Goal: Task Accomplishment & Management: Manage account settings

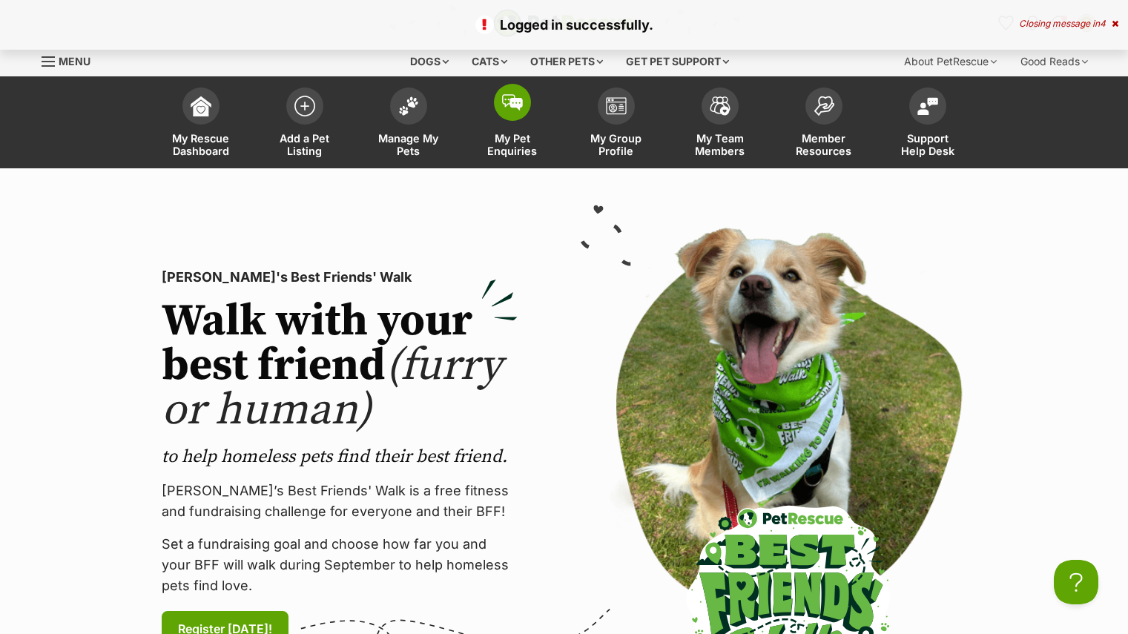
click at [527, 157] on span "My Pet Enquiries" at bounding box center [512, 144] width 67 height 25
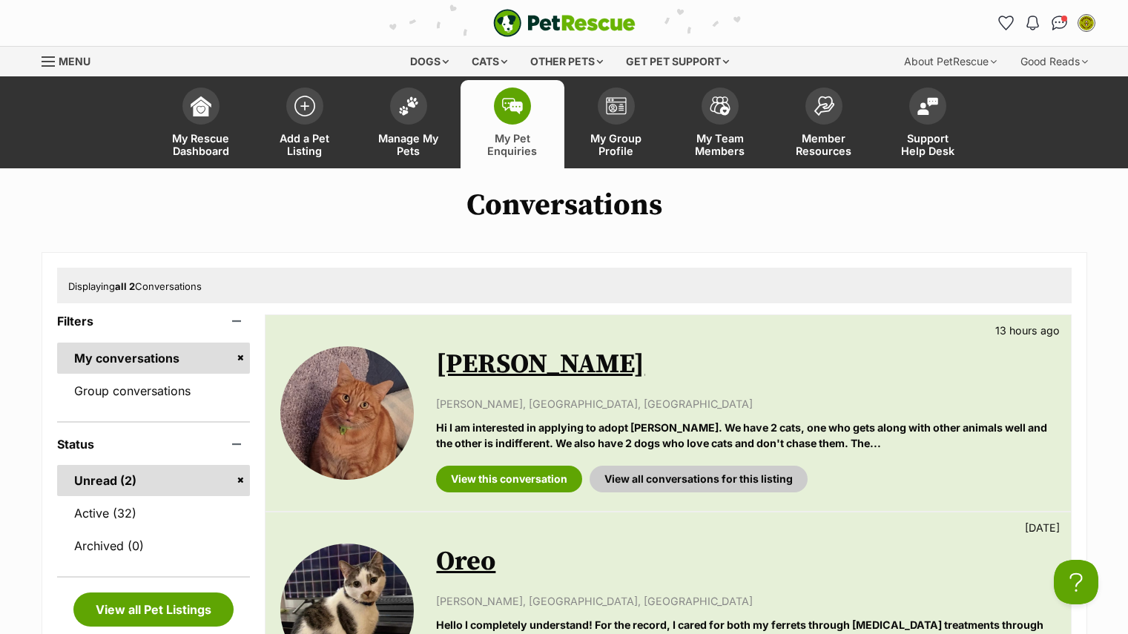
scroll to position [162, 0]
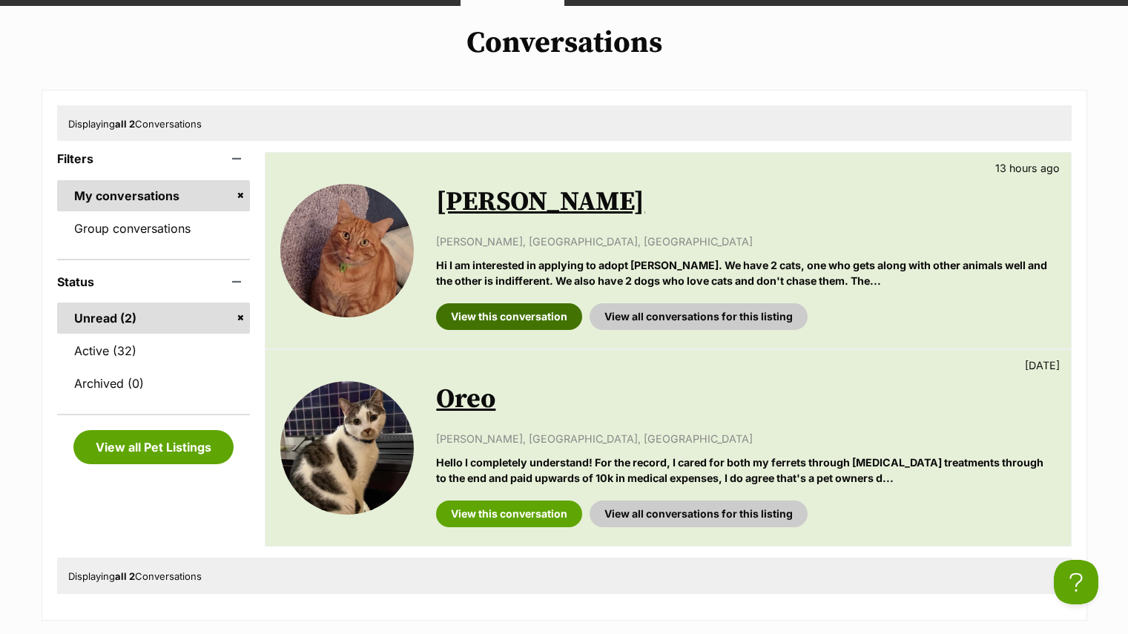
click at [536, 312] on link "View this conversation" at bounding box center [509, 316] width 146 height 27
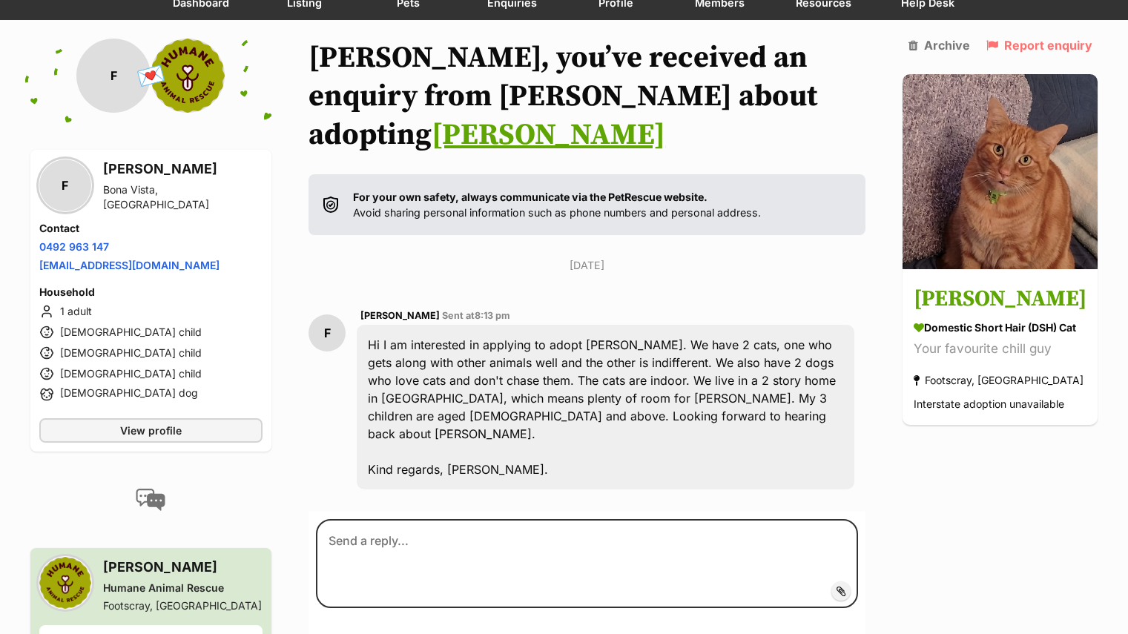
scroll to position [182, 0]
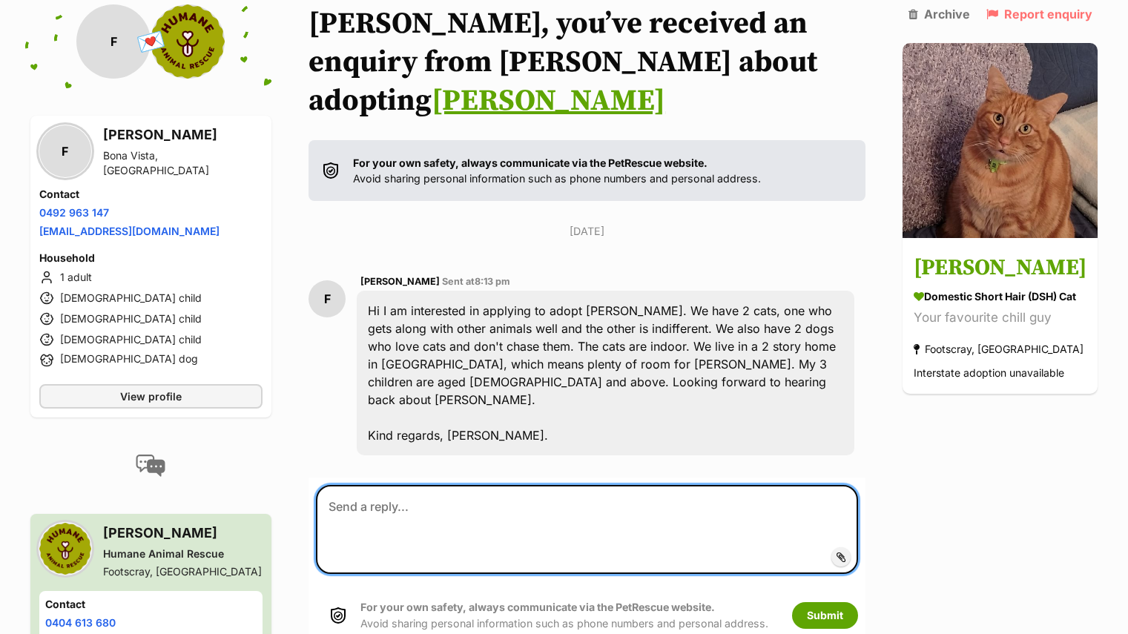
click at [475, 485] on textarea at bounding box center [587, 529] width 542 height 89
type textarea "h"
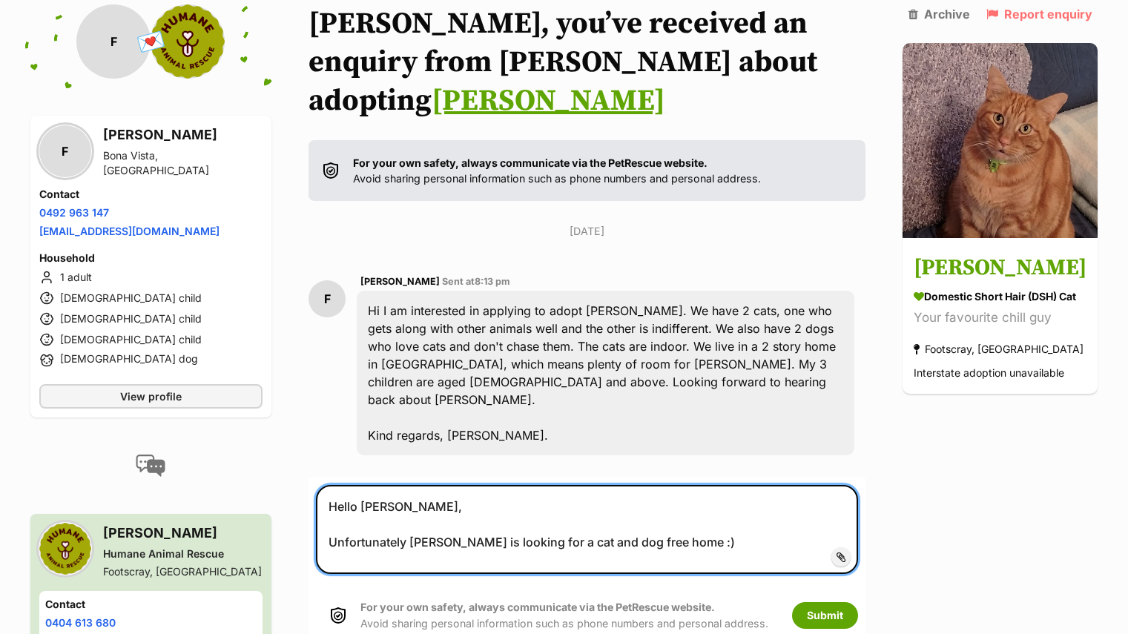
click at [409, 489] on textarea "Hello Freya, Unfortunately Frankie is looking for a cat and dog free home :)" at bounding box center [587, 529] width 542 height 89
click at [798, 491] on textarea "Hello Freya, Unfortunately, as per his profile, Frankie is looking for a cat an…" at bounding box center [587, 529] width 542 height 89
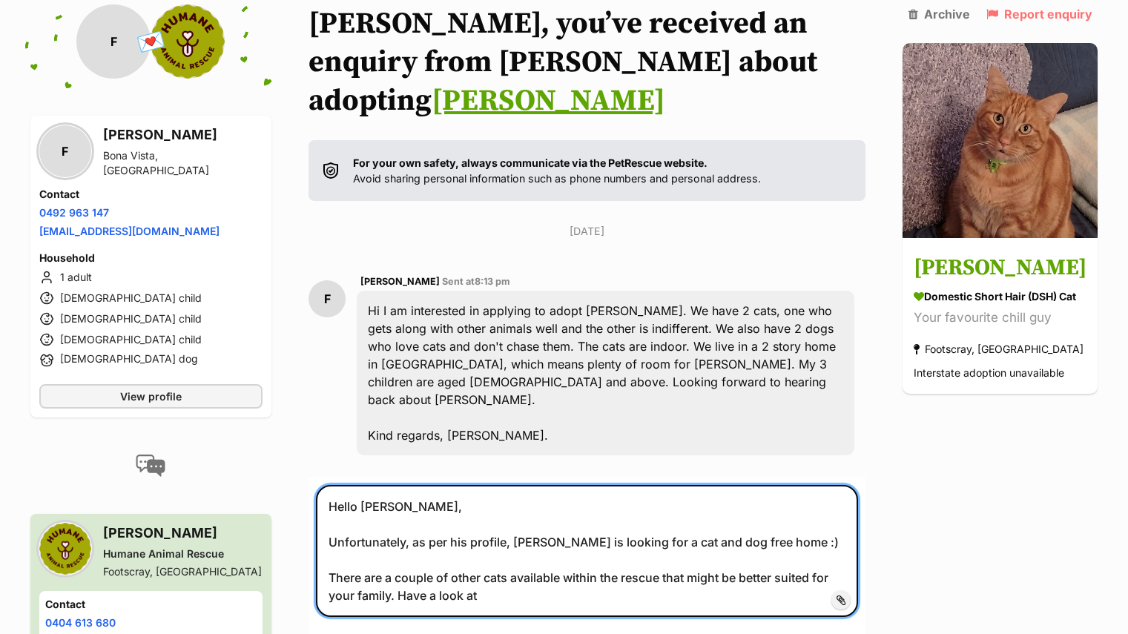
click at [510, 485] on textarea "Hello Freya, Unfortunately, as per his profile, Frankie is looking for a cat an…" at bounding box center [587, 551] width 542 height 132
click at [524, 534] on textarea "Hello Freya, Unfortunately, Frankie is looking for a cat and dog free home :) T…" at bounding box center [587, 551] width 542 height 132
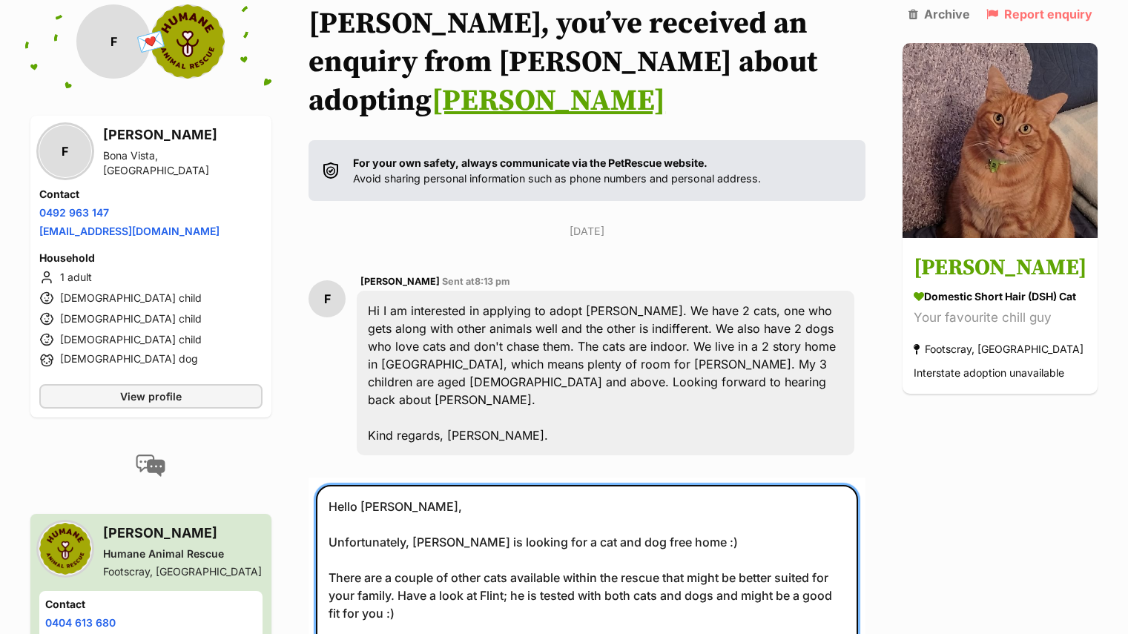
scroll to position [553, 0]
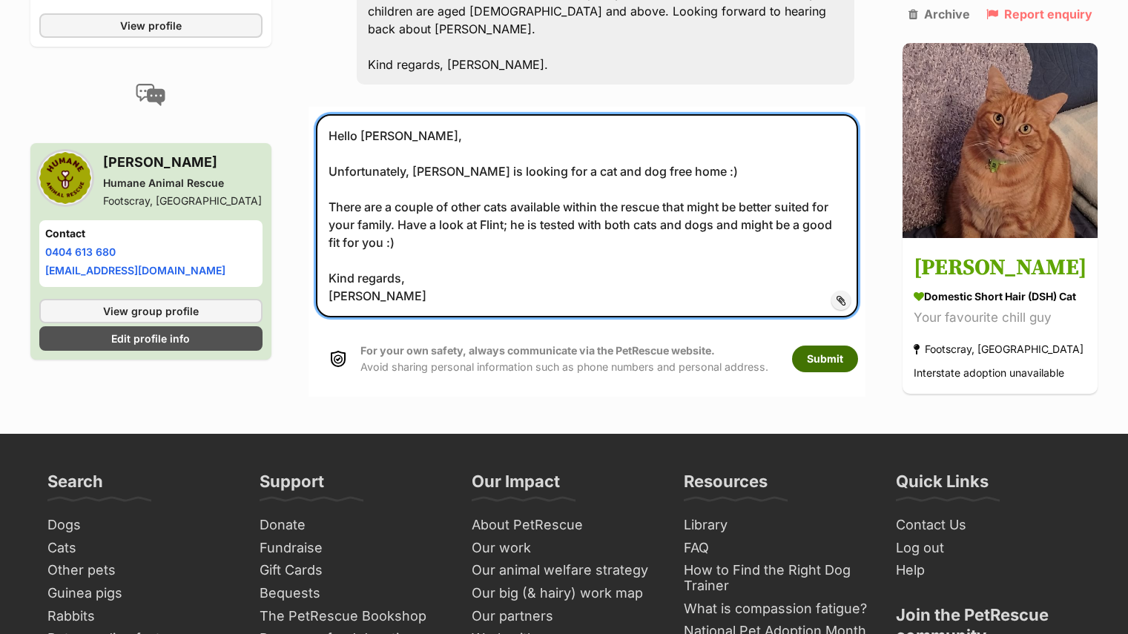
type textarea "Hello Freya, Unfortunately, Frankie is looking for a cat and dog free home :) T…"
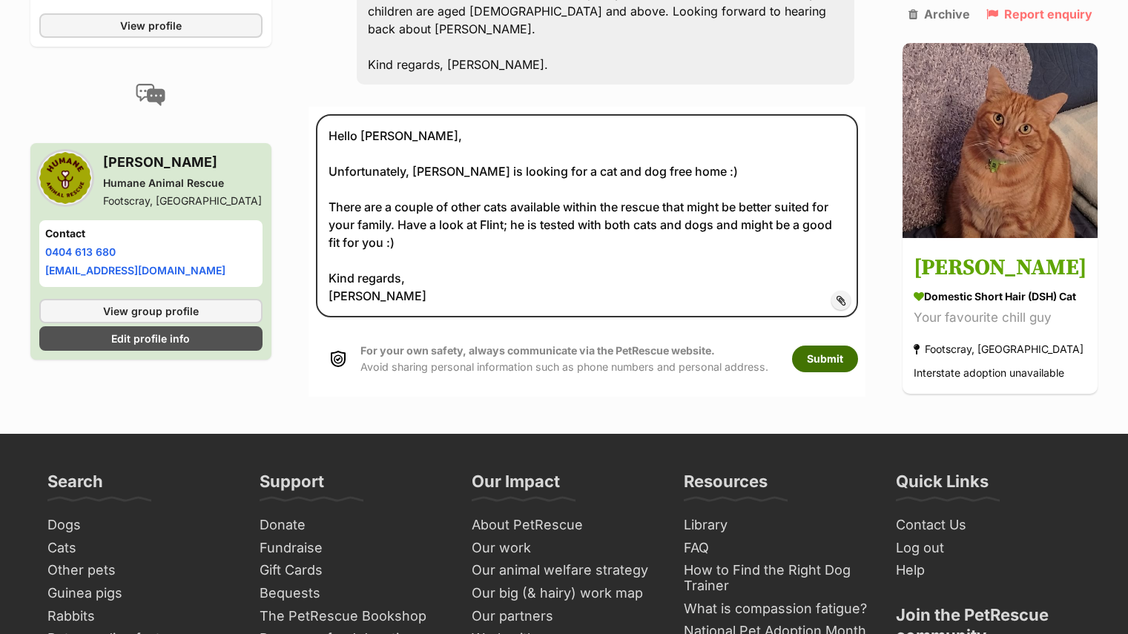
click at [835, 346] on button "Submit" at bounding box center [825, 359] width 66 height 27
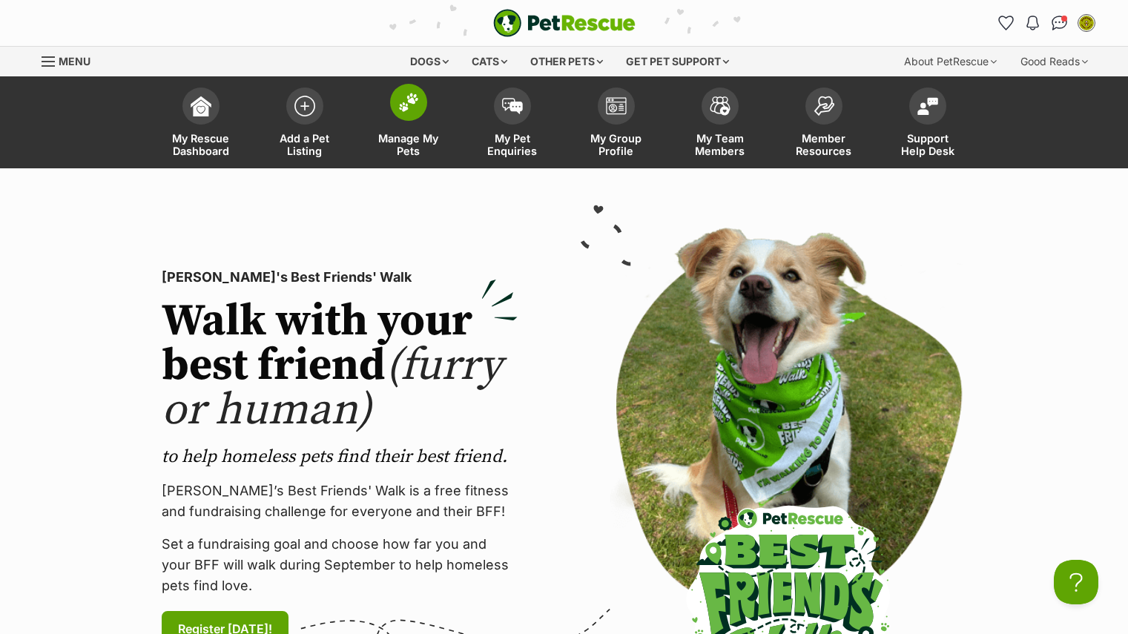
click at [410, 155] on span "Manage My Pets" at bounding box center [408, 144] width 67 height 25
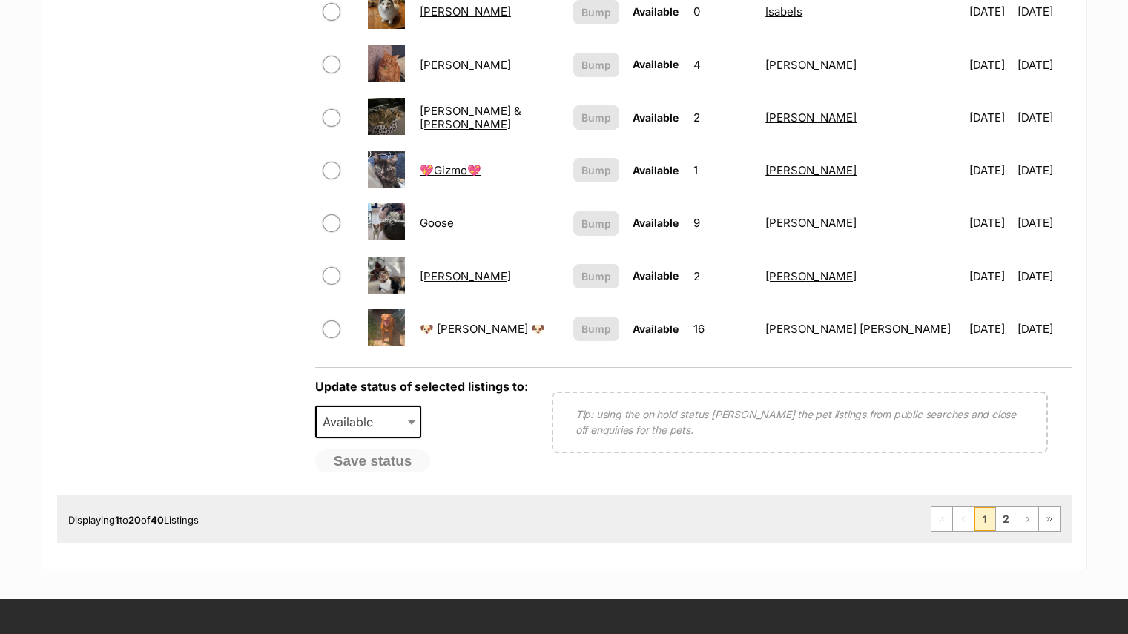
scroll to position [1098, 0]
click at [1004, 513] on link "2" at bounding box center [1006, 519] width 21 height 24
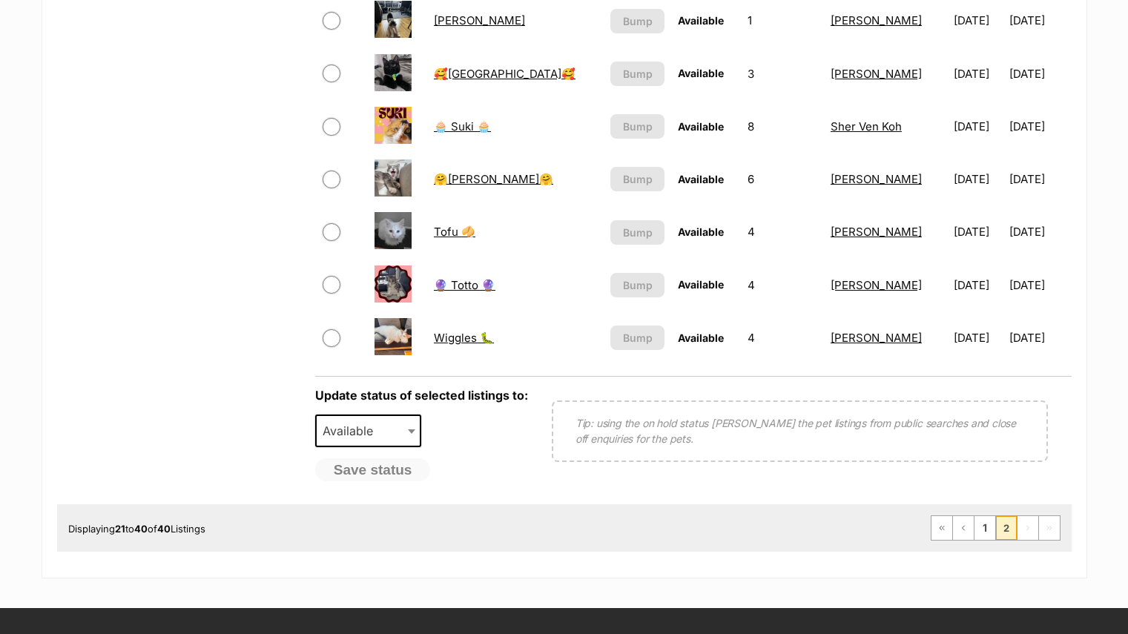
scroll to position [1090, 0]
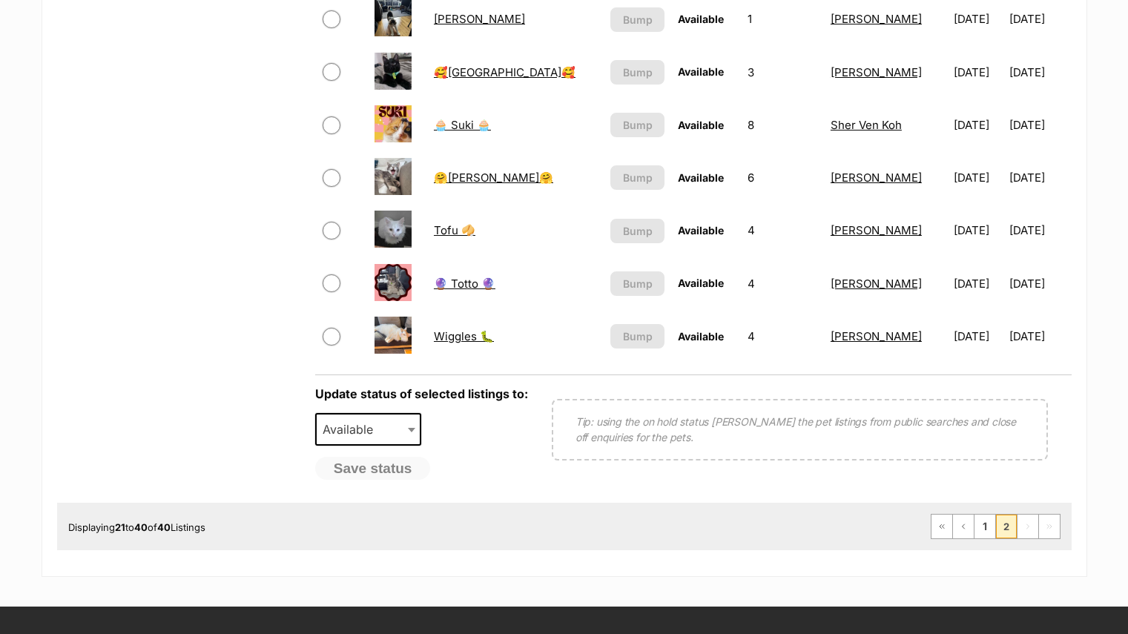
click at [452, 22] on link "[PERSON_NAME]" at bounding box center [479, 19] width 91 height 14
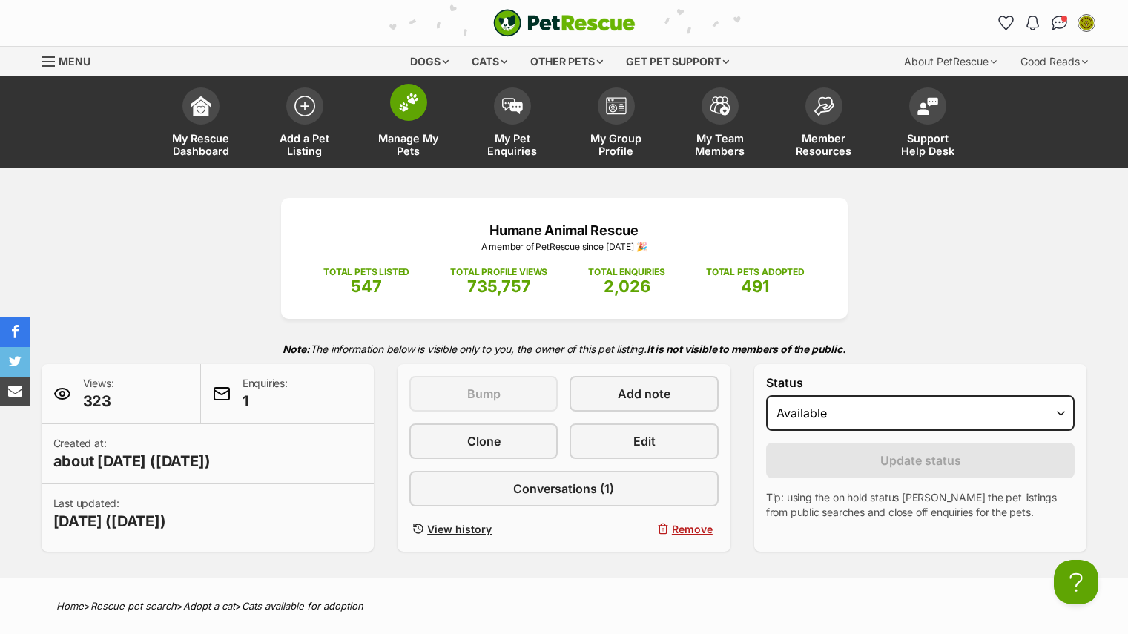
click at [386, 149] on span "Manage My Pets" at bounding box center [408, 144] width 67 height 25
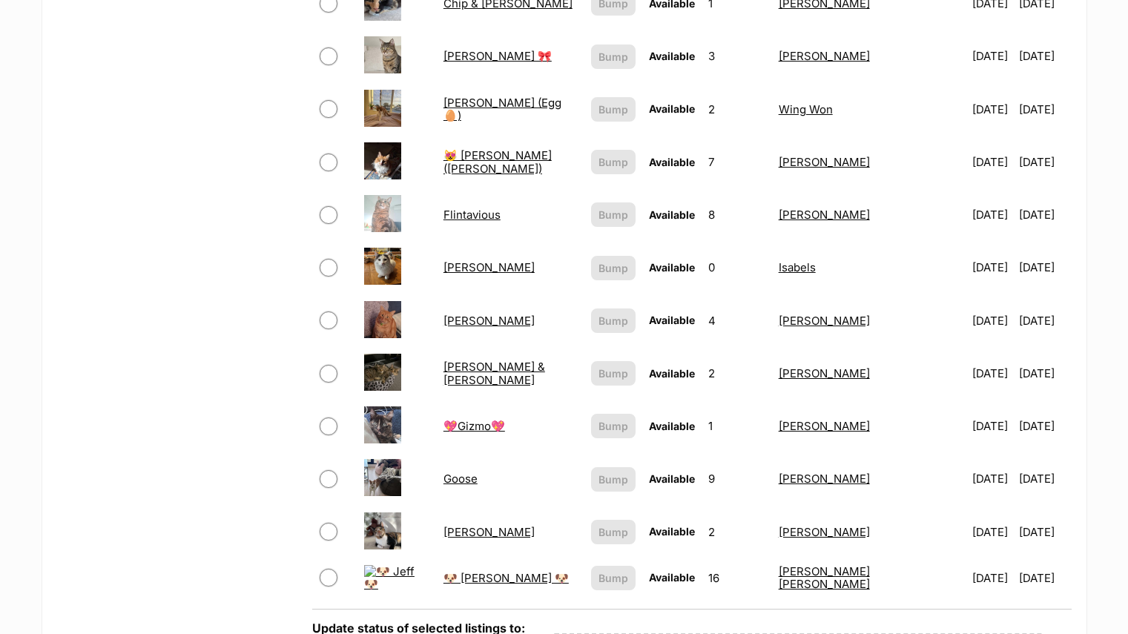
scroll to position [854, 0]
click at [453, 313] on link "[PERSON_NAME]" at bounding box center [489, 320] width 91 height 14
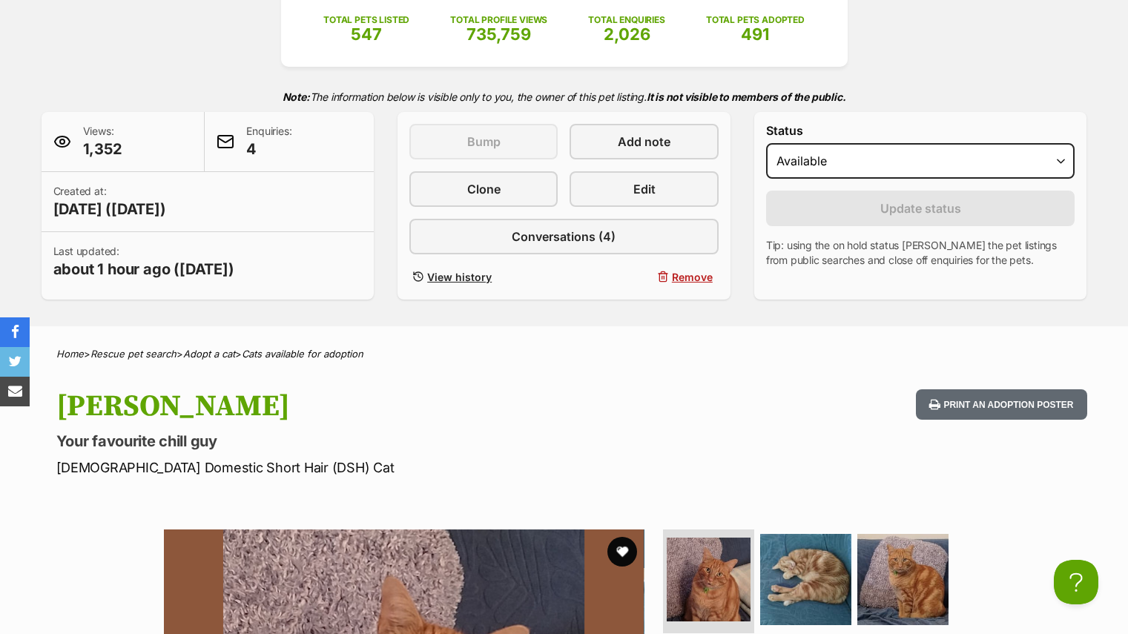
scroll to position [234, 0]
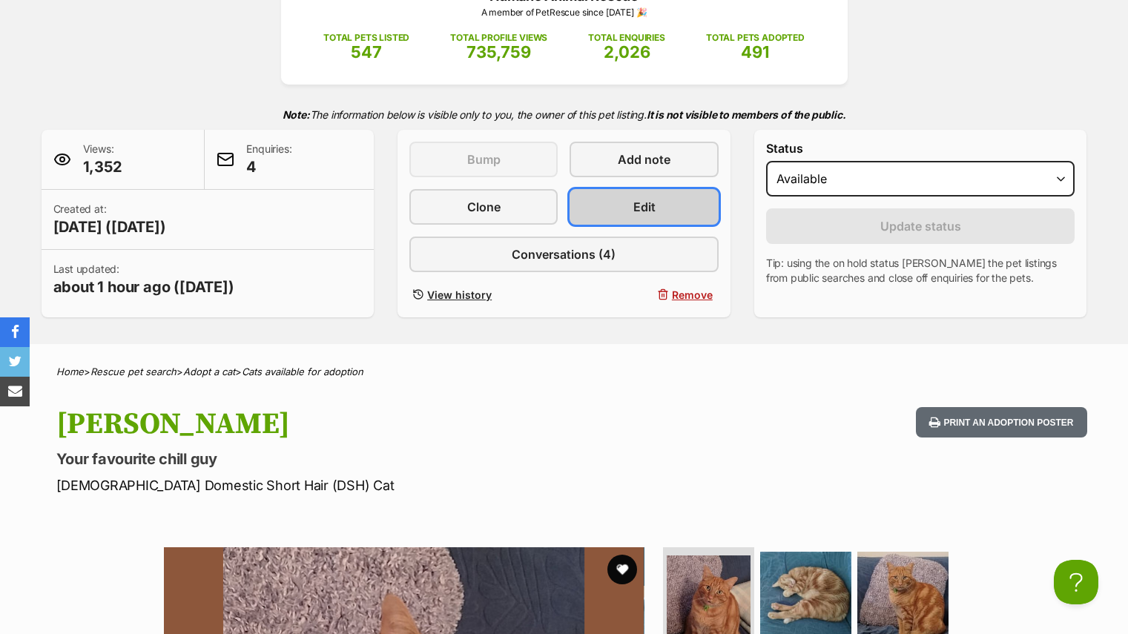
click at [630, 214] on link "Edit" at bounding box center [644, 207] width 148 height 36
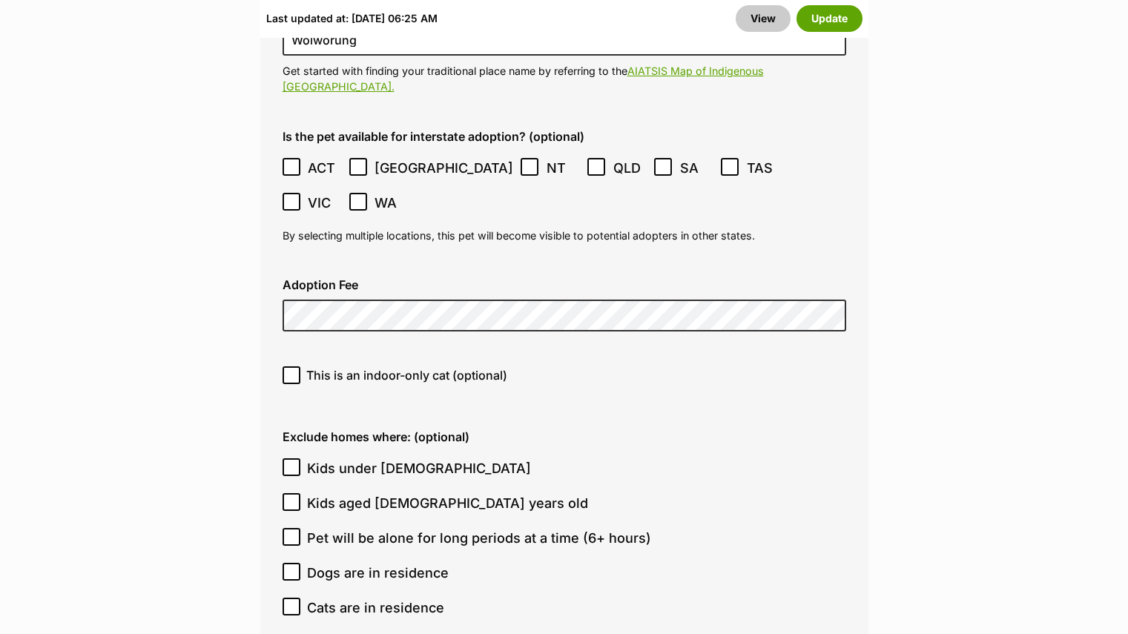
scroll to position [4244, 0]
click at [414, 562] on span "Dogs are in residence" at bounding box center [378, 572] width 142 height 20
click at [300, 562] on input "Dogs are in residence" at bounding box center [292, 571] width 18 height 18
checkbox input "true"
click at [374, 489] on ol "Kids under 5 years old Kids aged 6-12 years old Pet will be alone for long peri…" at bounding box center [565, 537] width 564 height 174
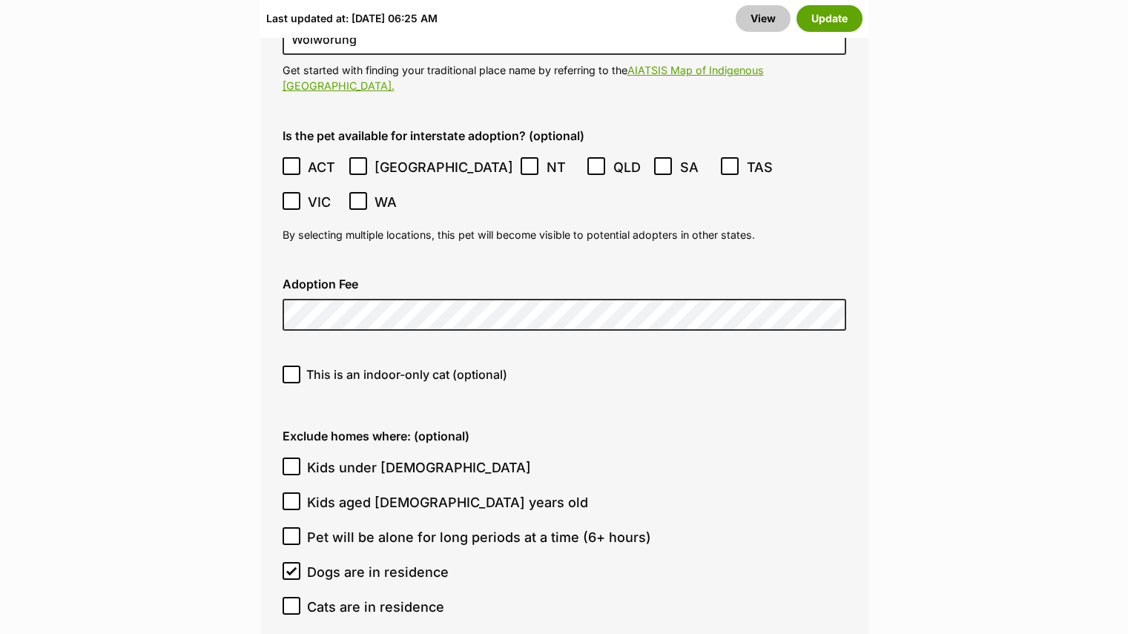
click at [361, 597] on span "Cats are in residence" at bounding box center [375, 607] width 137 height 20
click at [300, 597] on input "Cats are in residence" at bounding box center [292, 606] width 18 height 18
checkbox input "true"
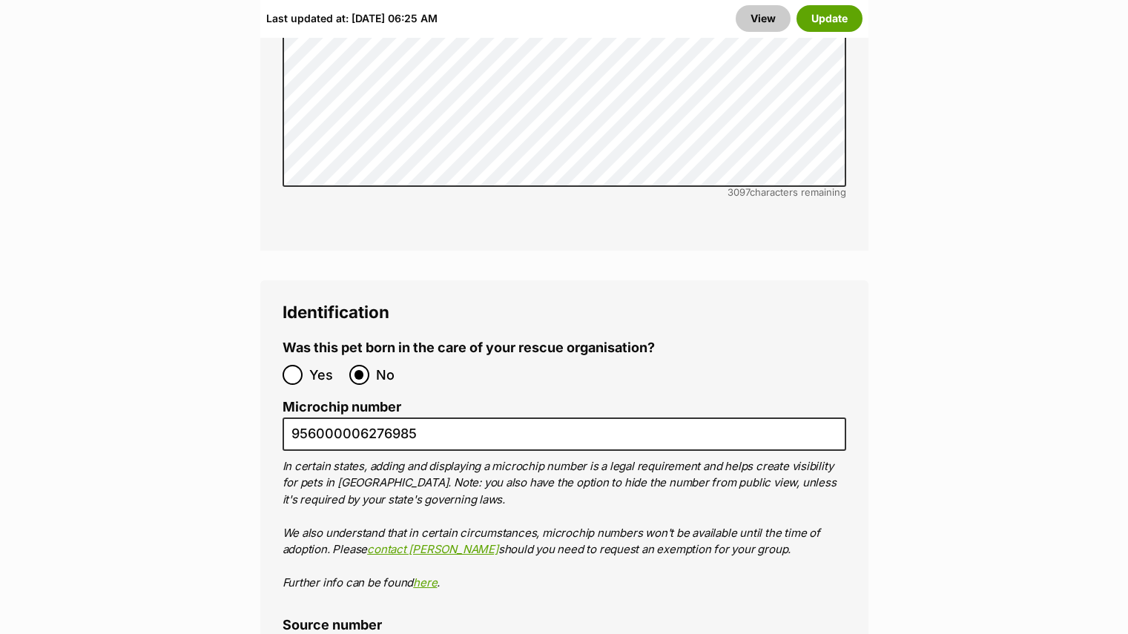
scroll to position [5219, 0]
click at [829, 9] on button "Update" at bounding box center [830, 18] width 66 height 27
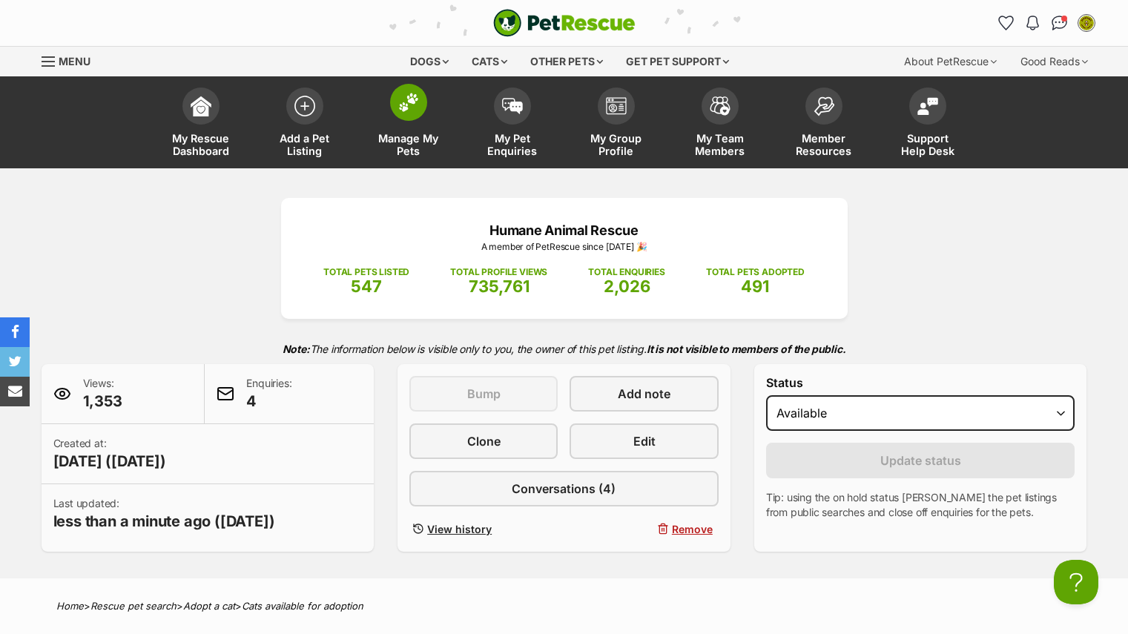
click at [410, 111] on img at bounding box center [408, 102] width 21 height 19
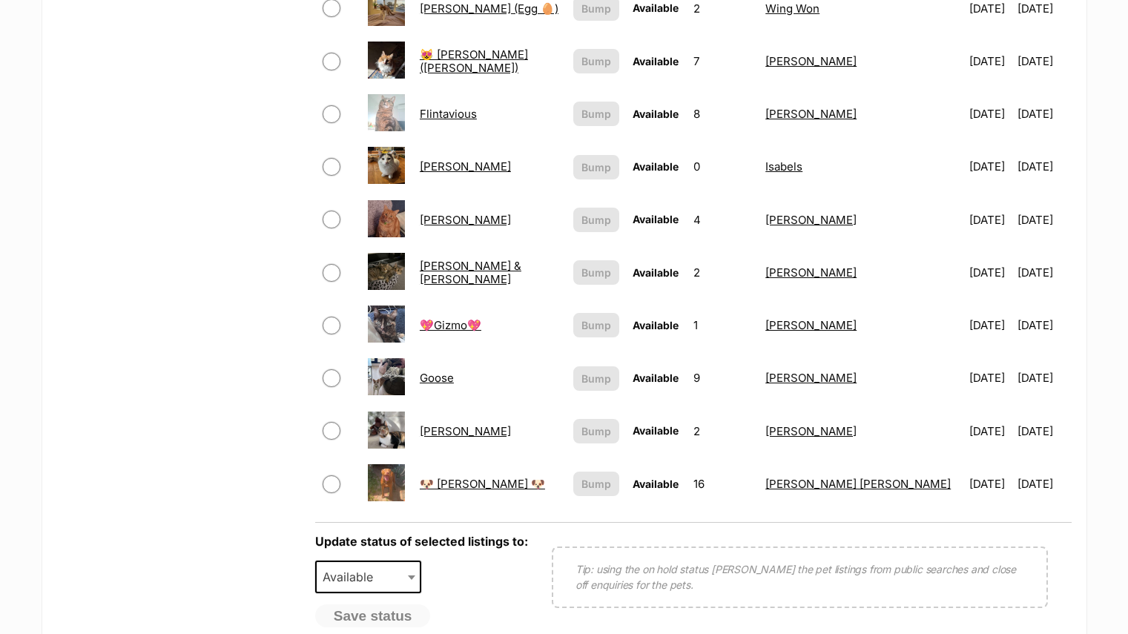
scroll to position [1073, 0]
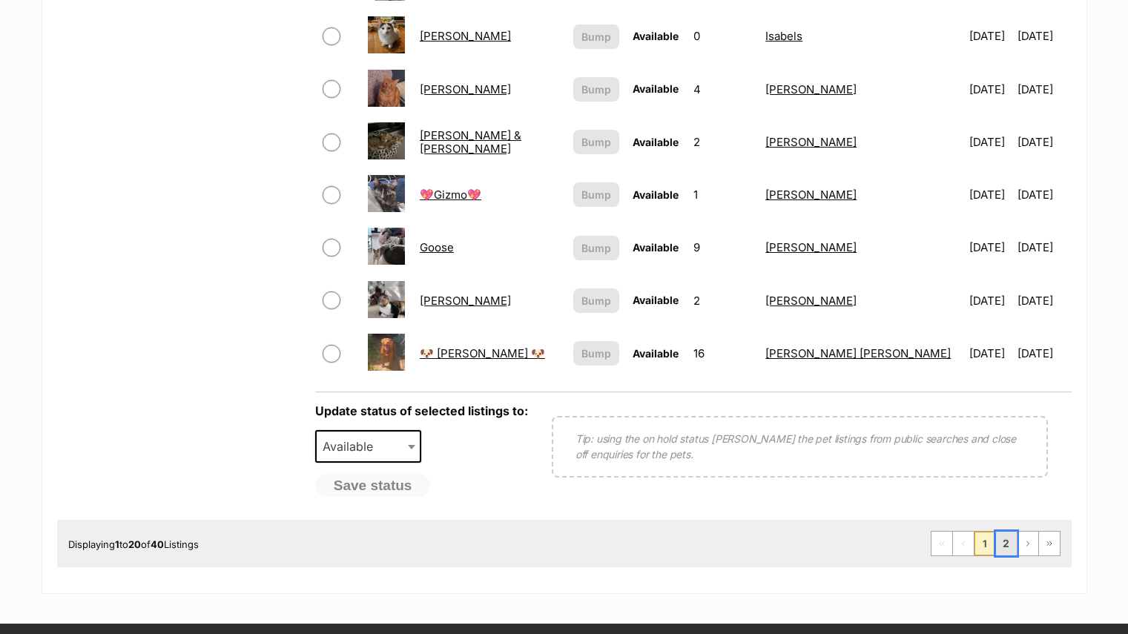
click at [1001, 548] on link "2" at bounding box center [1006, 544] width 21 height 24
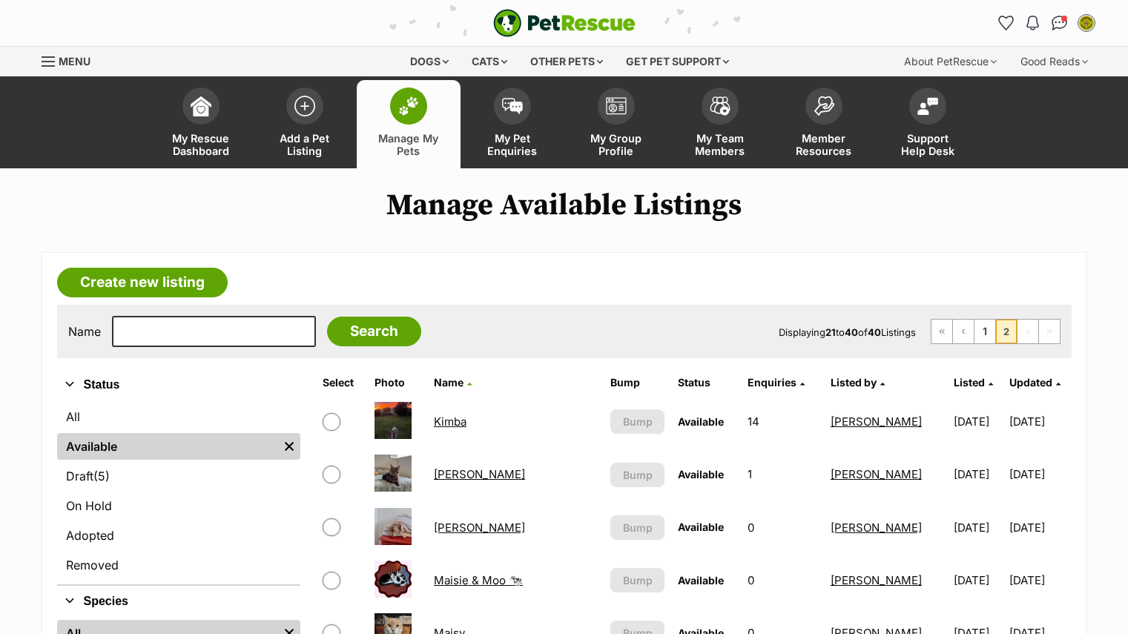
scroll to position [280, 0]
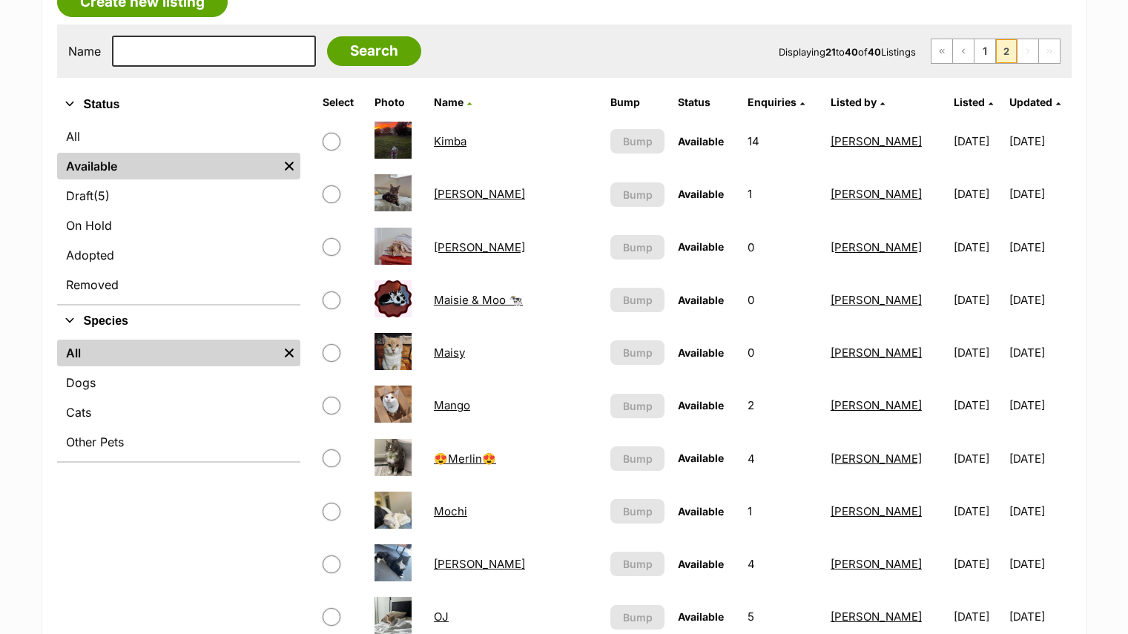
click at [441, 346] on link "Maisy" at bounding box center [449, 353] width 31 height 14
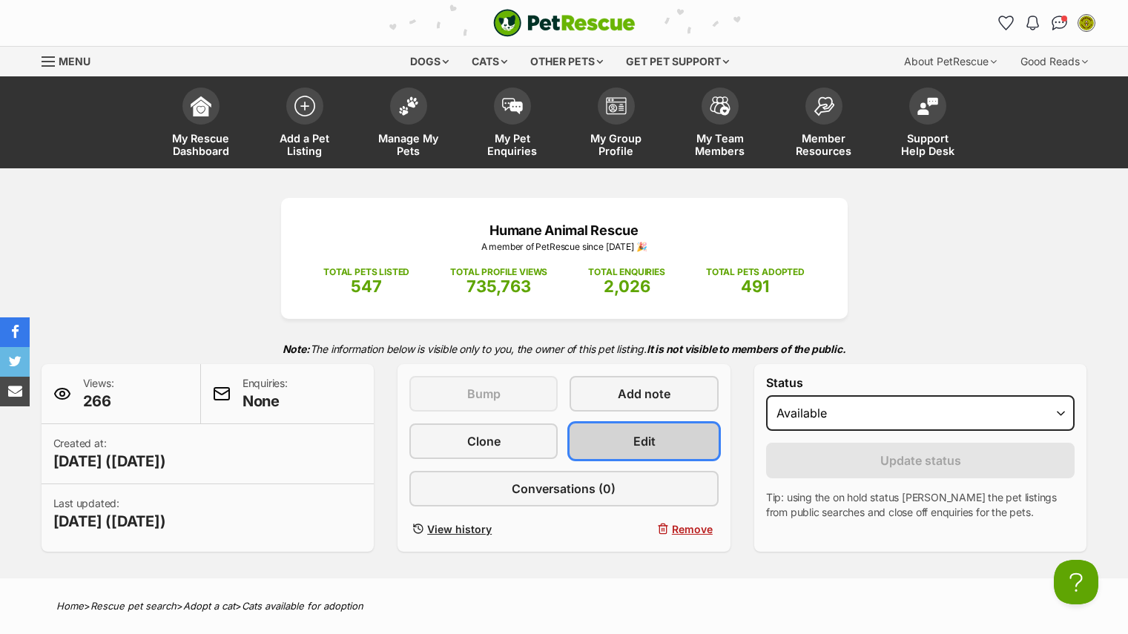
click at [692, 436] on link "Edit" at bounding box center [644, 442] width 148 height 36
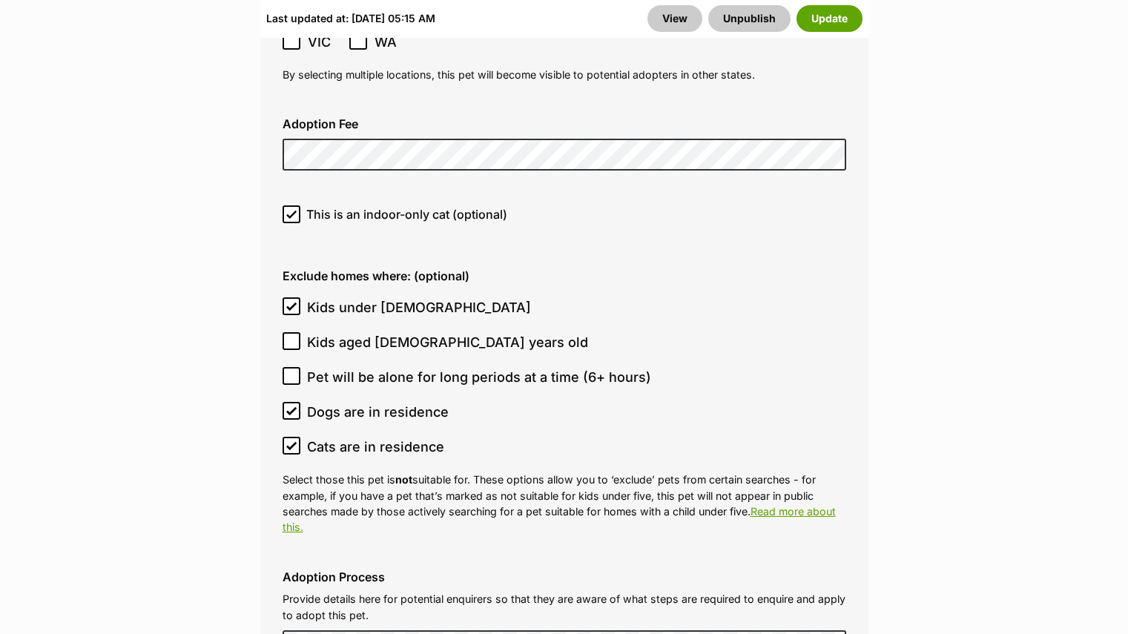
scroll to position [4275, 0]
click at [818, 29] on button "Update" at bounding box center [830, 18] width 66 height 27
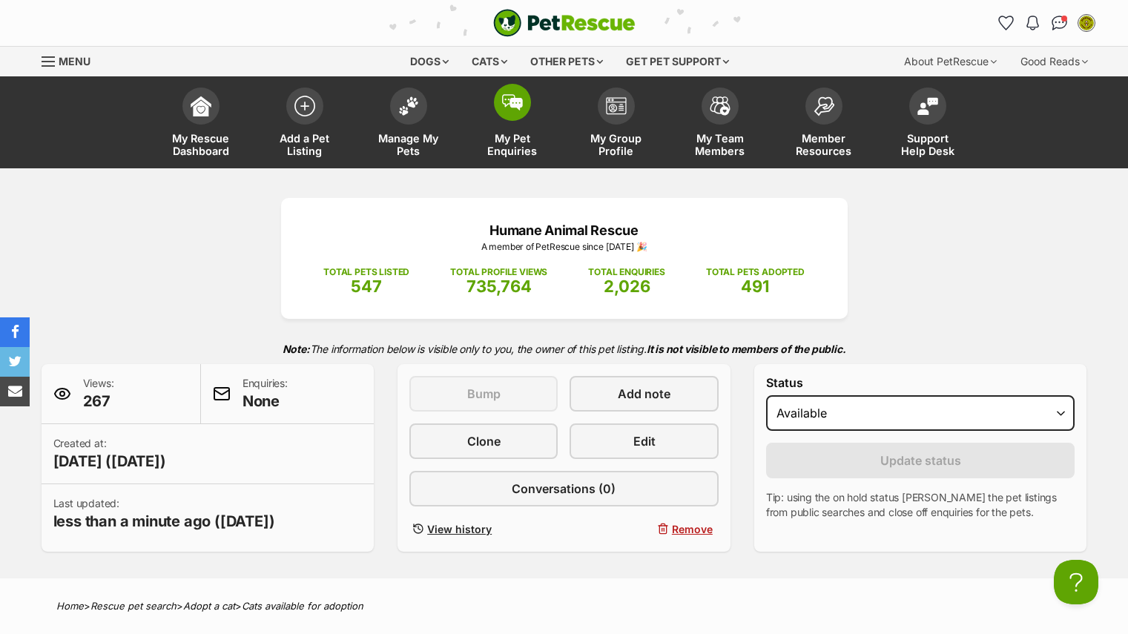
click at [521, 153] on span "My Pet Enquiries" at bounding box center [512, 144] width 67 height 25
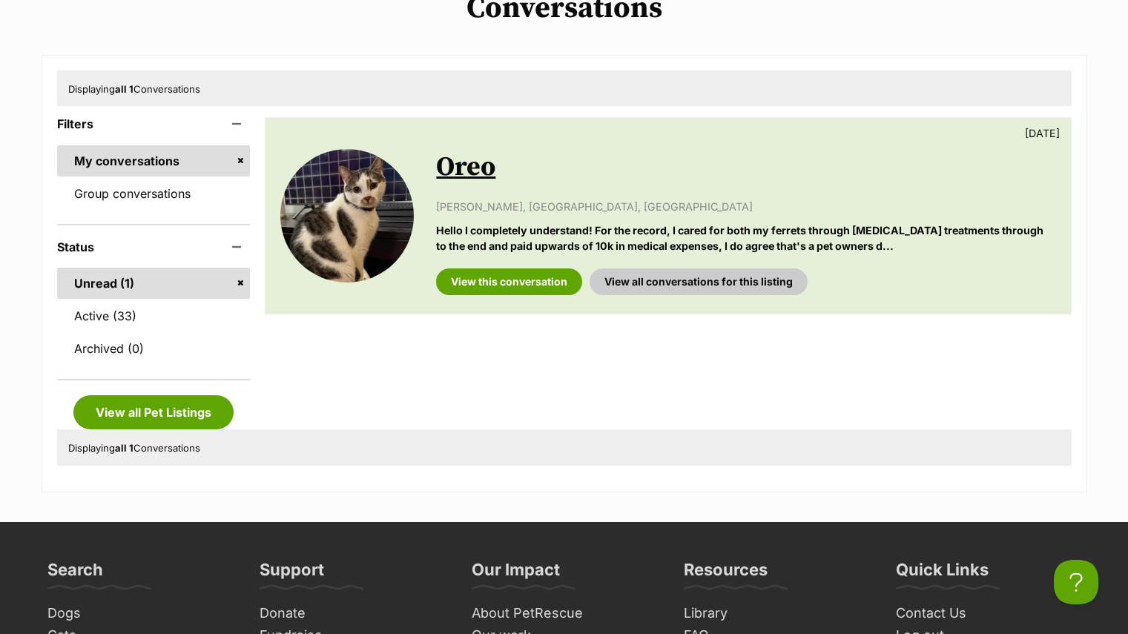
scroll to position [198, 0]
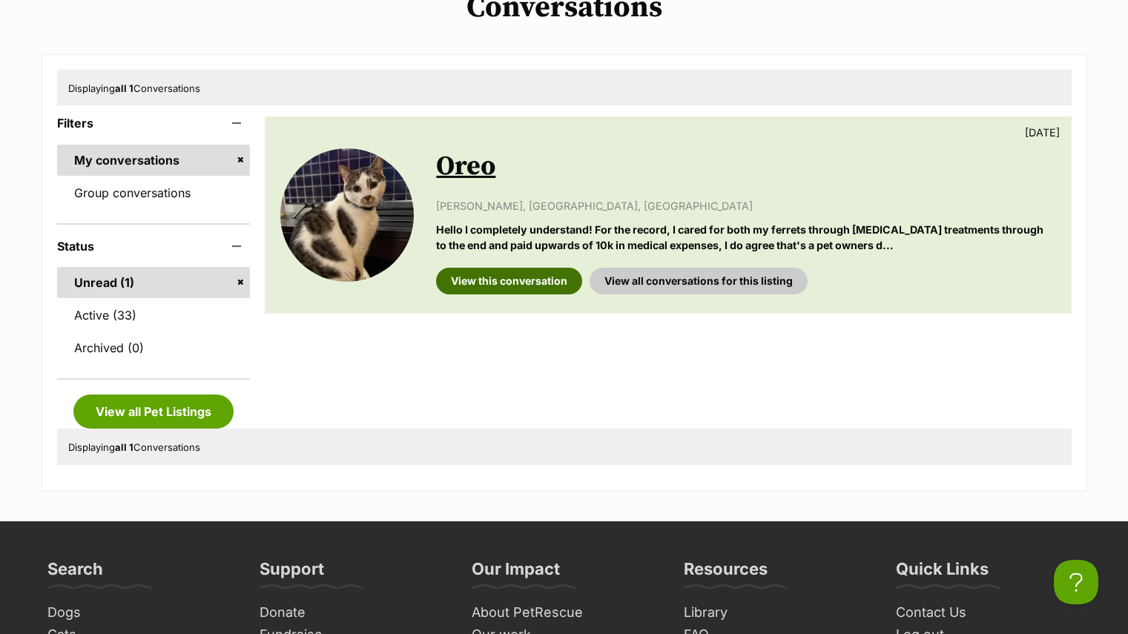
click at [550, 282] on link "View this conversation" at bounding box center [509, 281] width 146 height 27
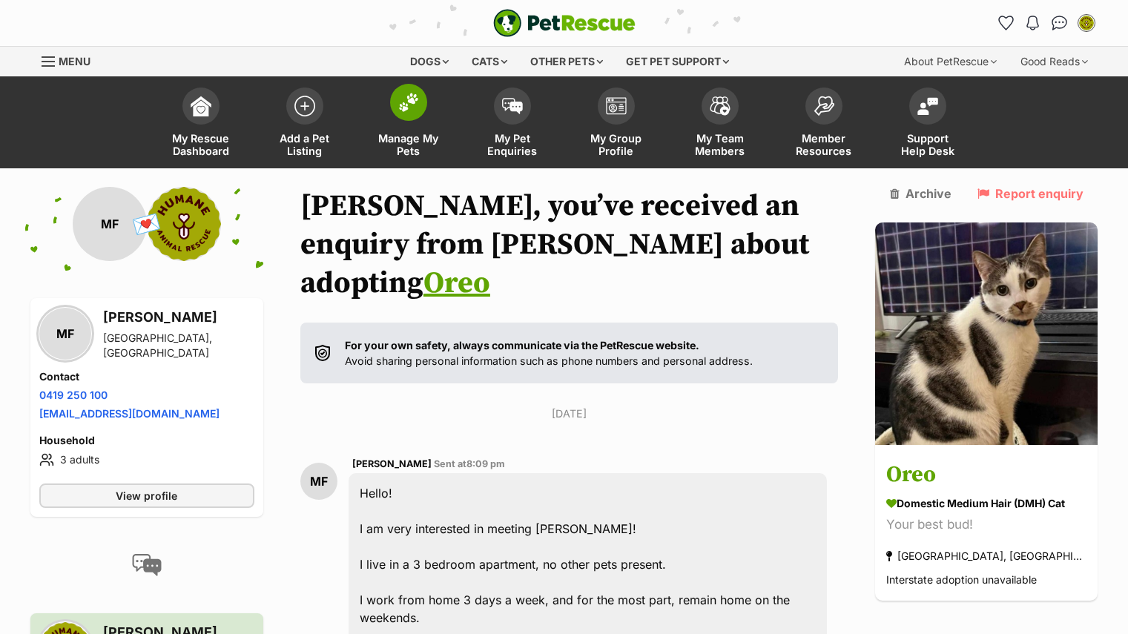
click at [427, 145] on span "Manage My Pets" at bounding box center [408, 144] width 67 height 25
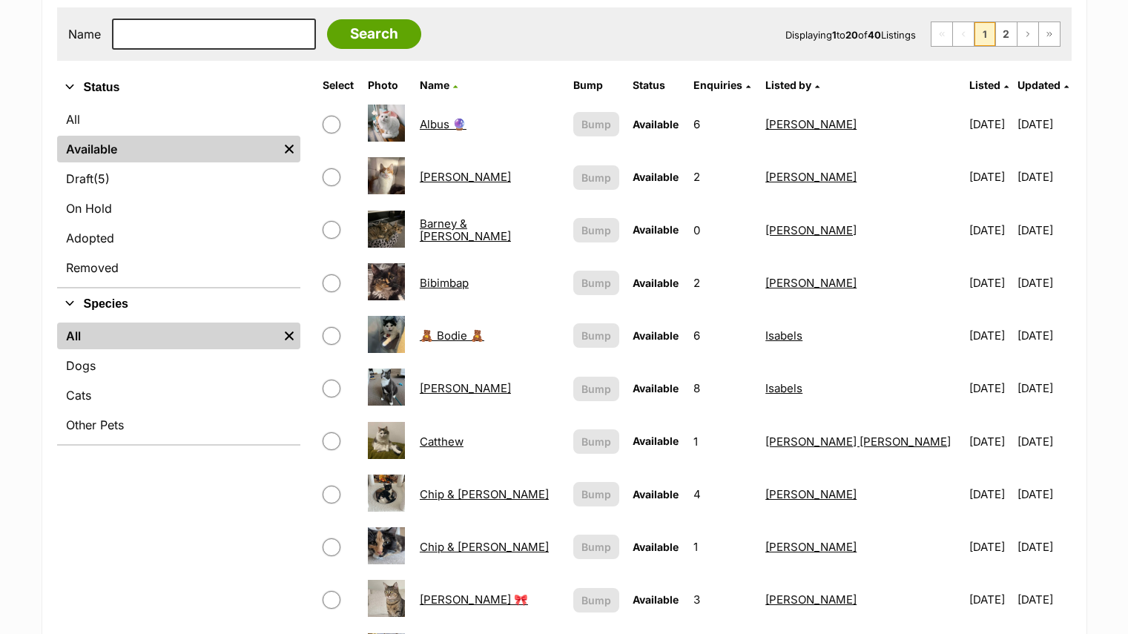
scroll to position [265, 0]
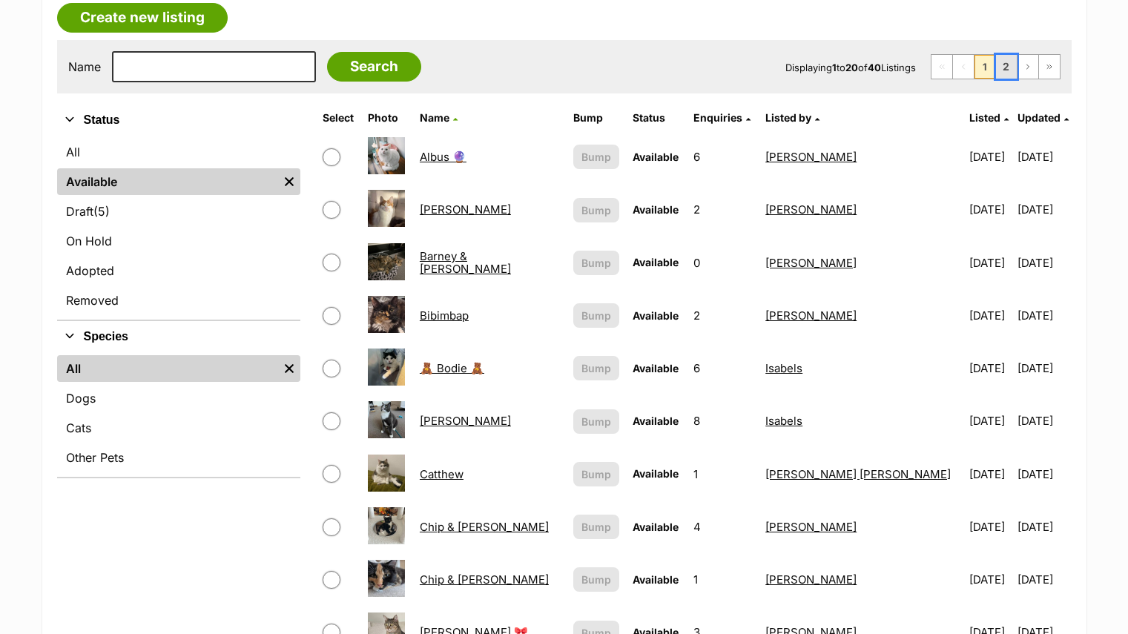
click at [1001, 65] on link "2" at bounding box center [1006, 67] width 21 height 24
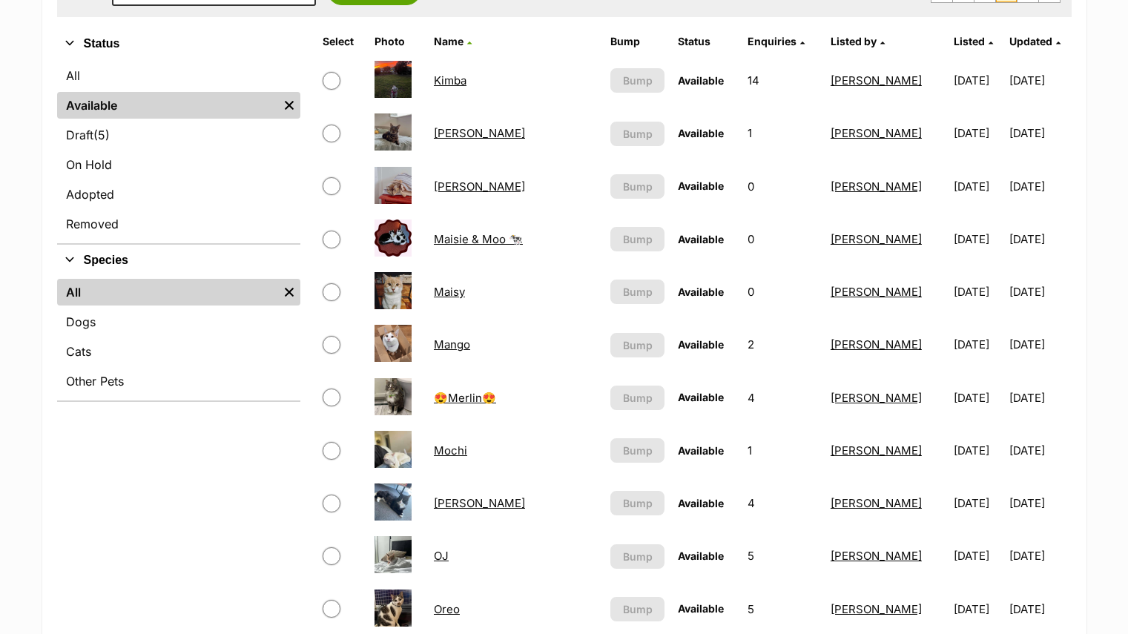
scroll to position [561, 0]
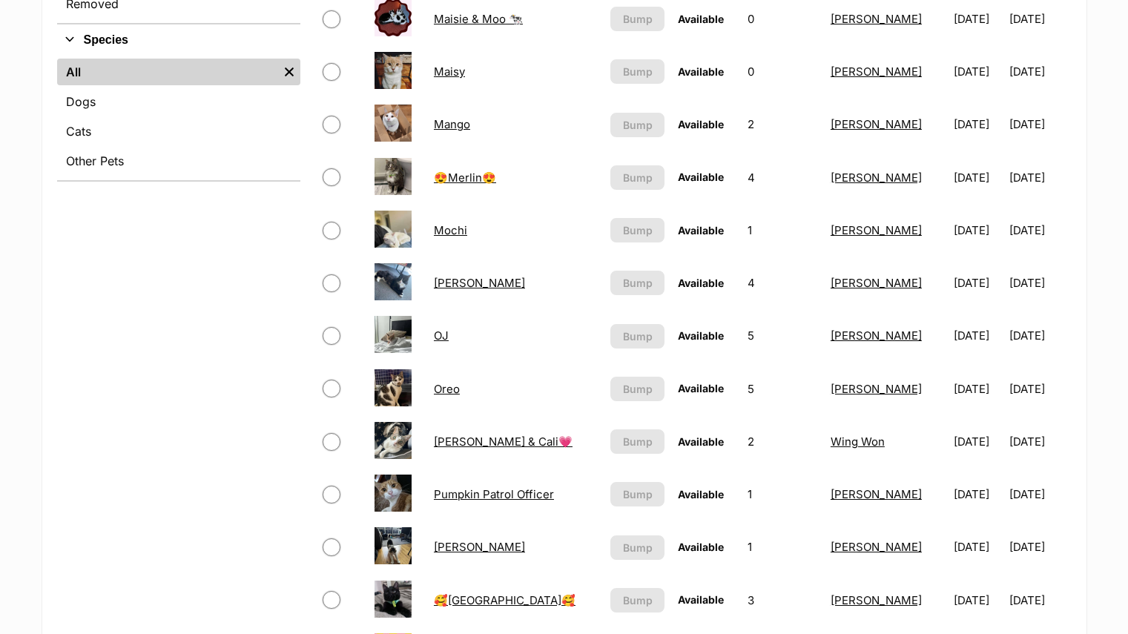
click at [441, 389] on link "Oreo" at bounding box center [447, 389] width 26 height 14
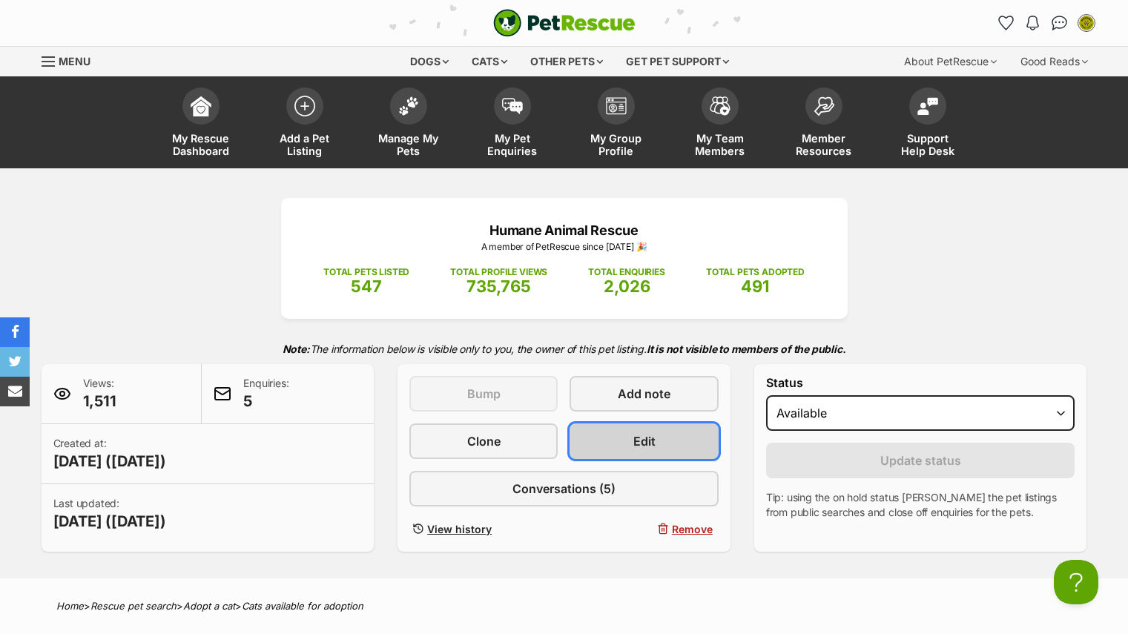
click at [678, 442] on link "Edit" at bounding box center [644, 442] width 148 height 36
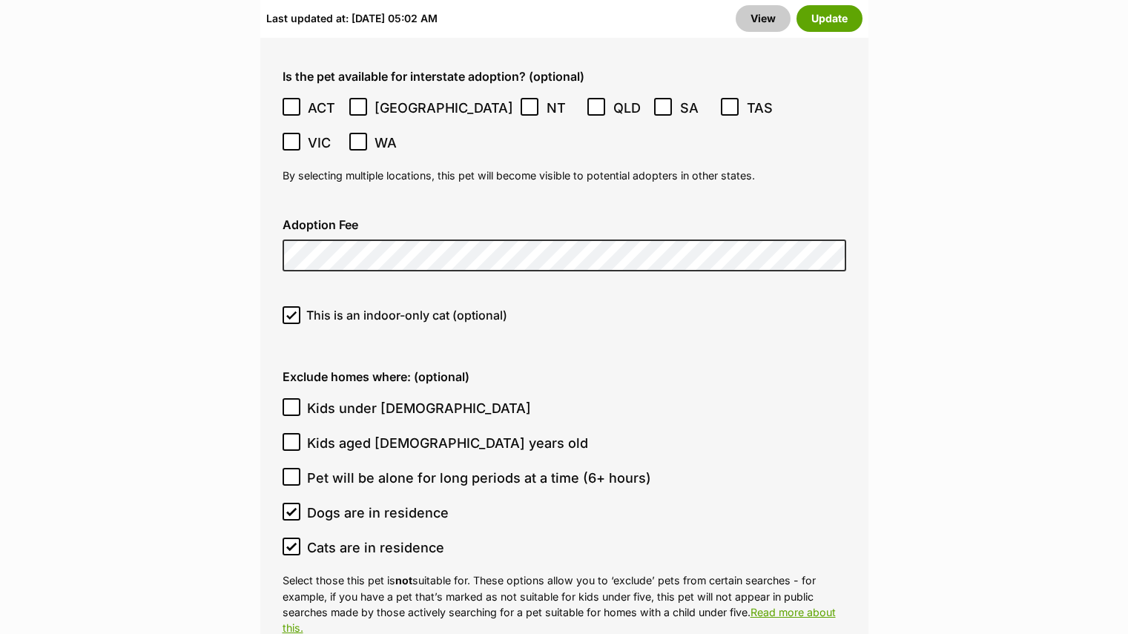
scroll to position [4331, 0]
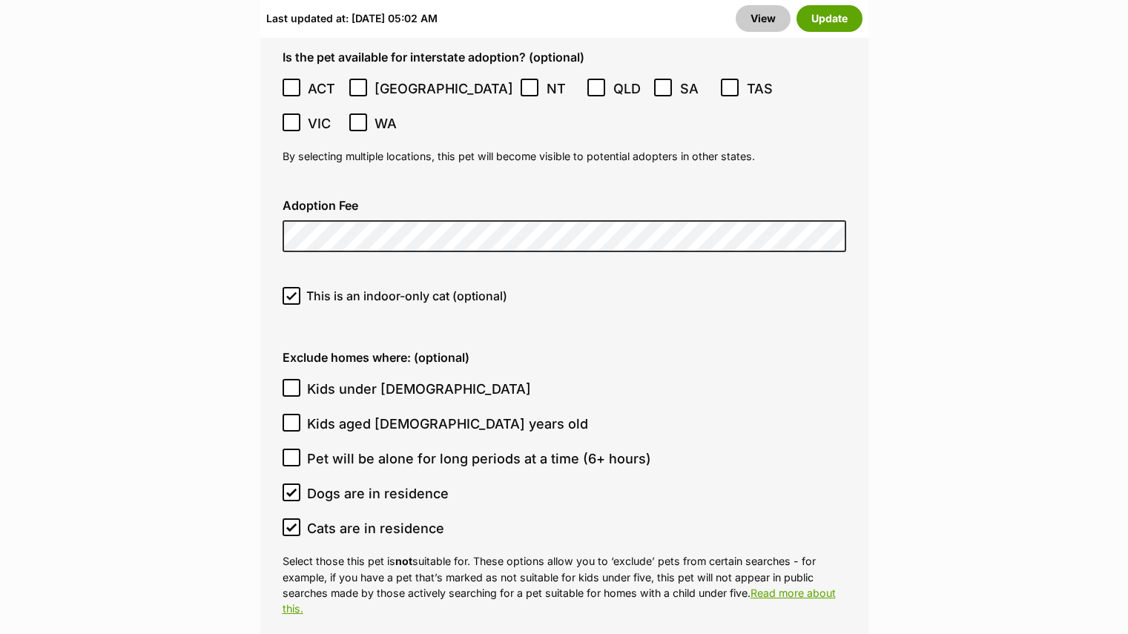
click at [375, 379] on span "Kids under [DEMOGRAPHIC_DATA]" at bounding box center [419, 389] width 224 height 20
click at [300, 379] on input "Kids under [DEMOGRAPHIC_DATA]" at bounding box center [292, 388] width 18 height 18
checkbox input "true"
click at [826, 16] on button "Update" at bounding box center [830, 18] width 66 height 27
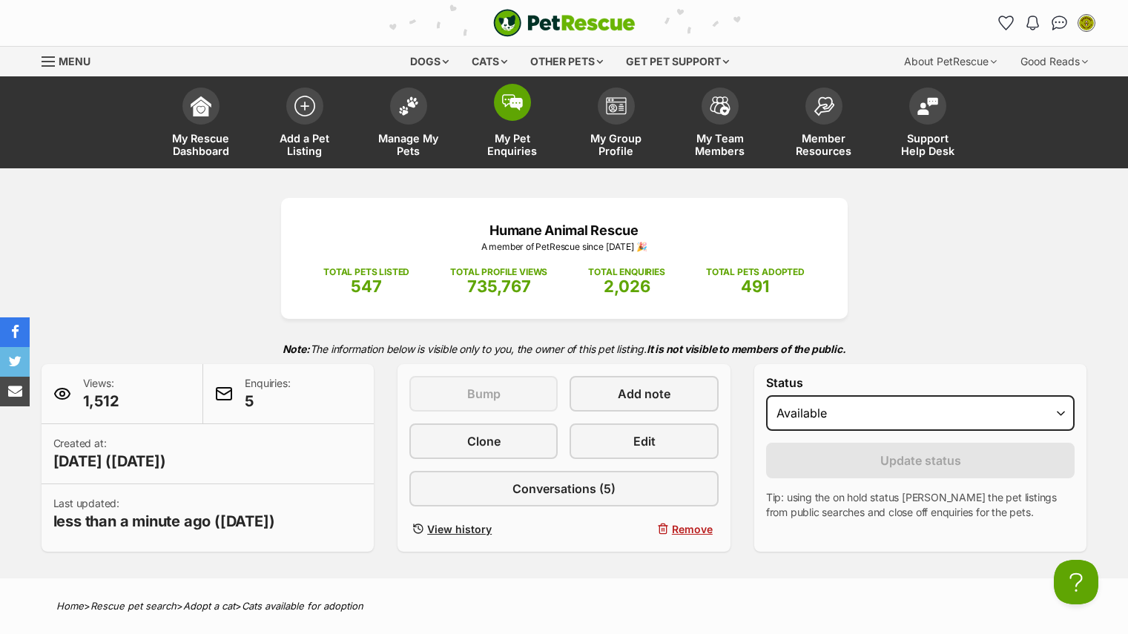
click at [490, 128] on link "My Pet Enquiries" at bounding box center [513, 124] width 104 height 88
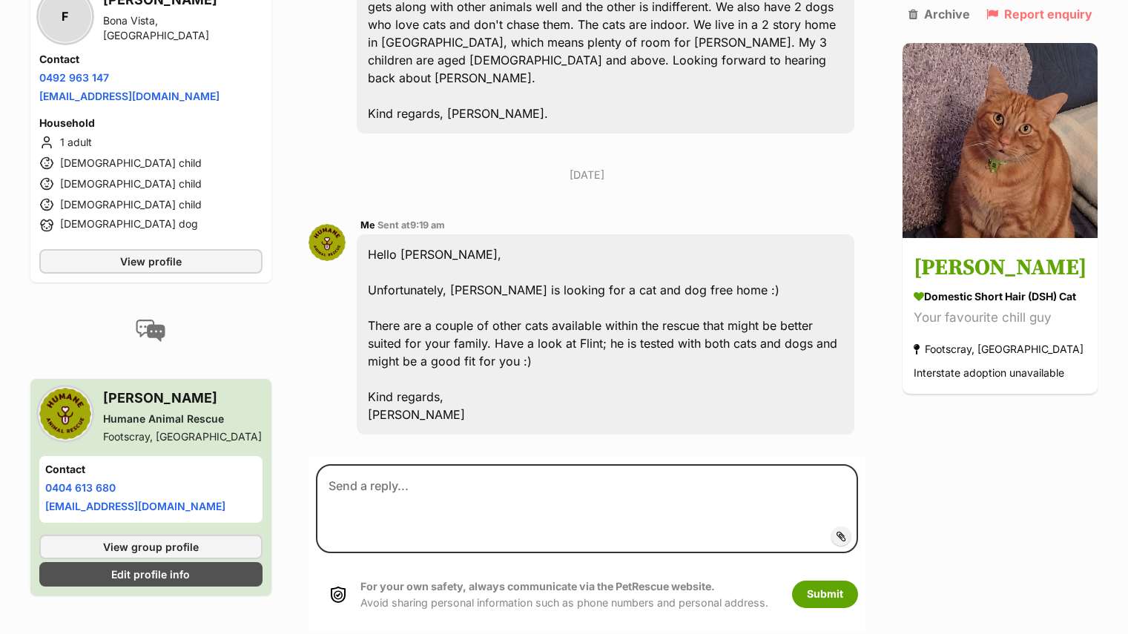
scroll to position [509, 0]
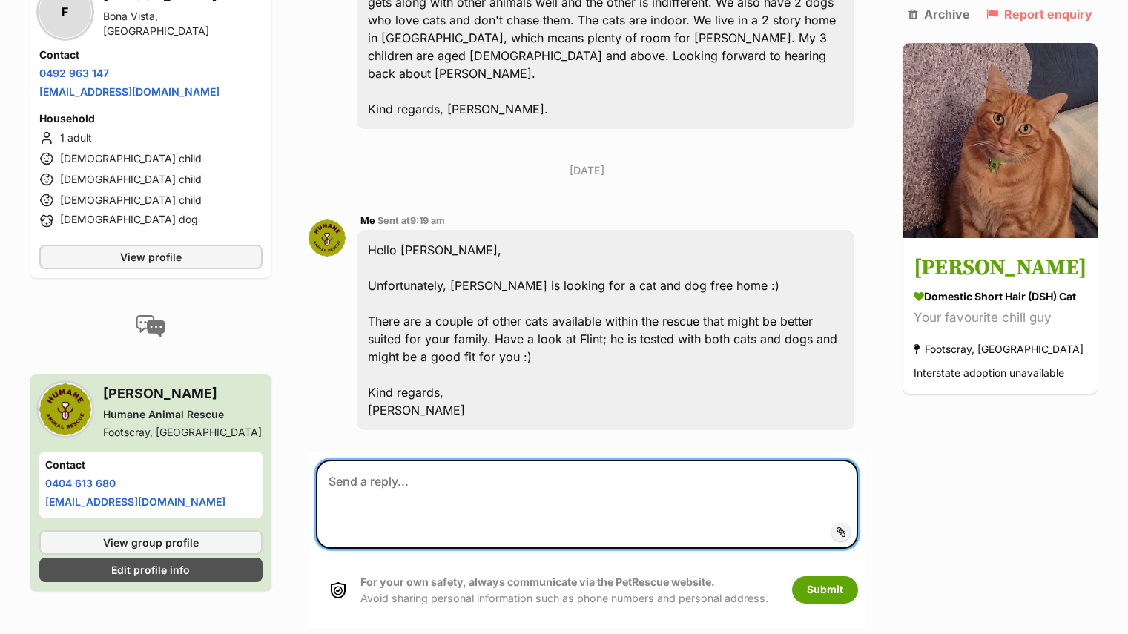
click at [481, 464] on textarea at bounding box center [587, 504] width 542 height 89
paste textarea "[URL][DOMAIN_NAME]"
type textarea "https://www.petrescue.com.au/listings/1090150"
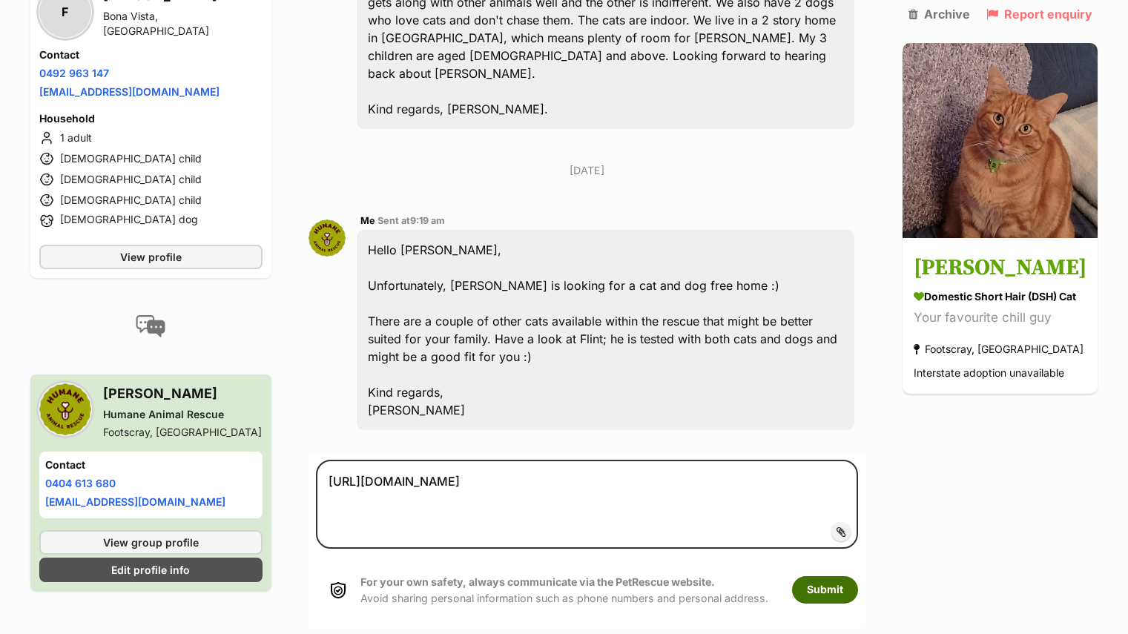
click at [858, 576] on button "Submit" at bounding box center [825, 589] width 66 height 27
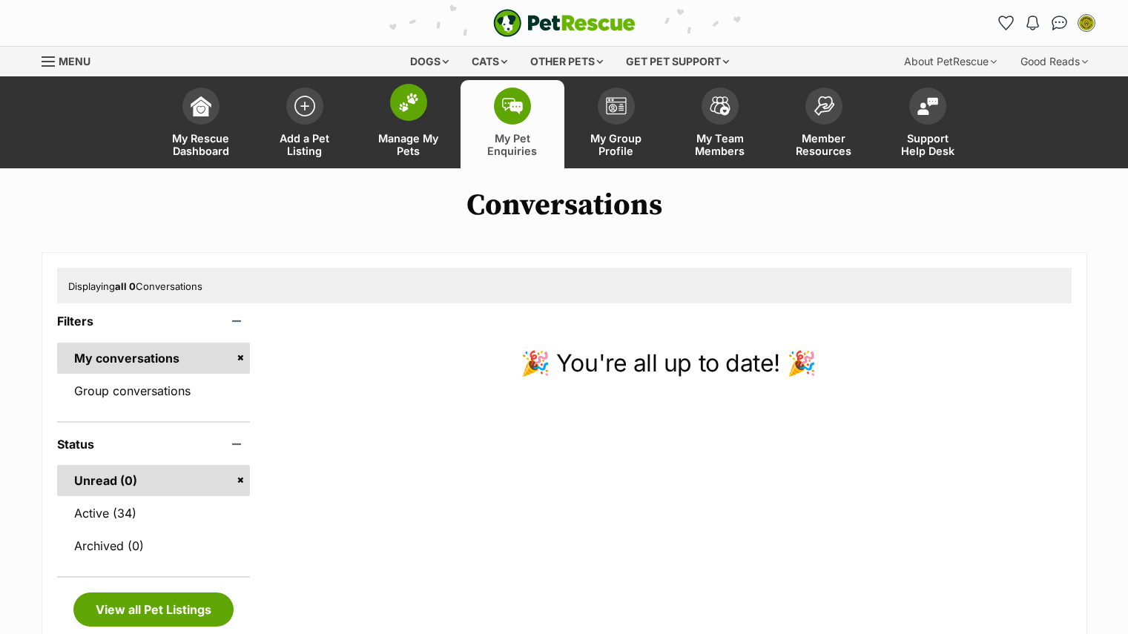
click at [406, 158] on link "Manage My Pets" at bounding box center [409, 124] width 104 height 88
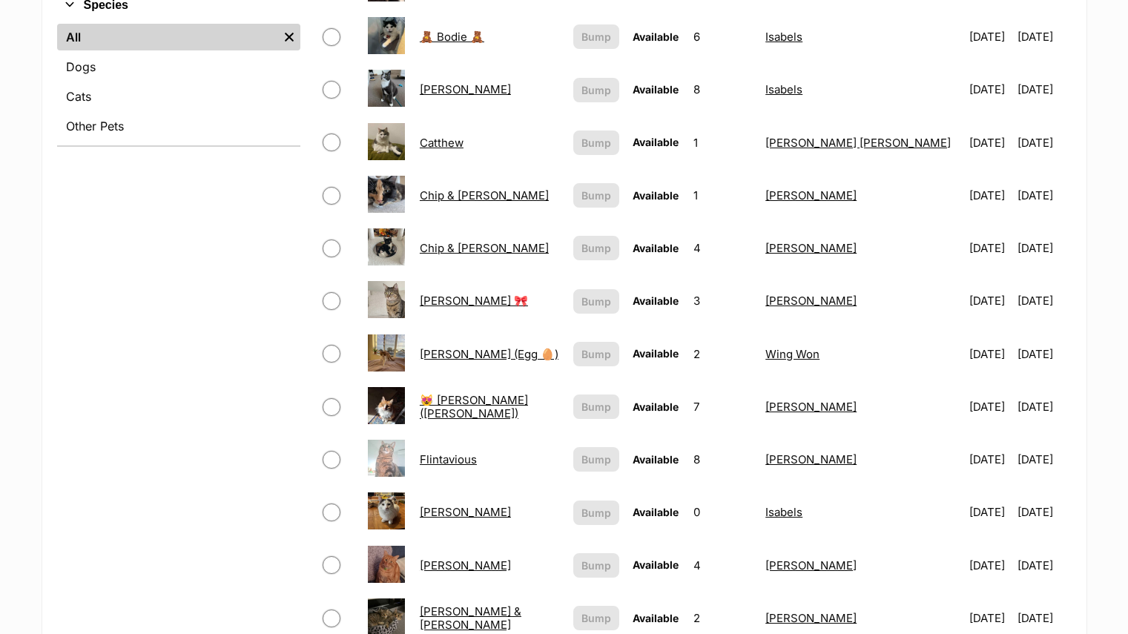
scroll to position [610, 0]
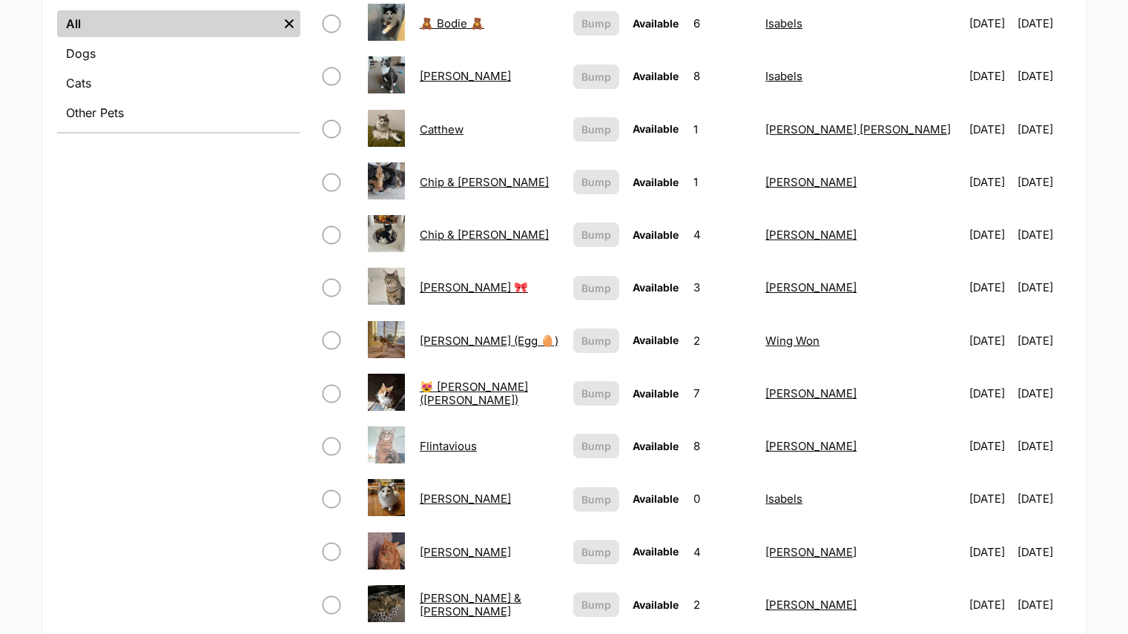
click at [473, 447] on link "Flintavious" at bounding box center [448, 446] width 57 height 14
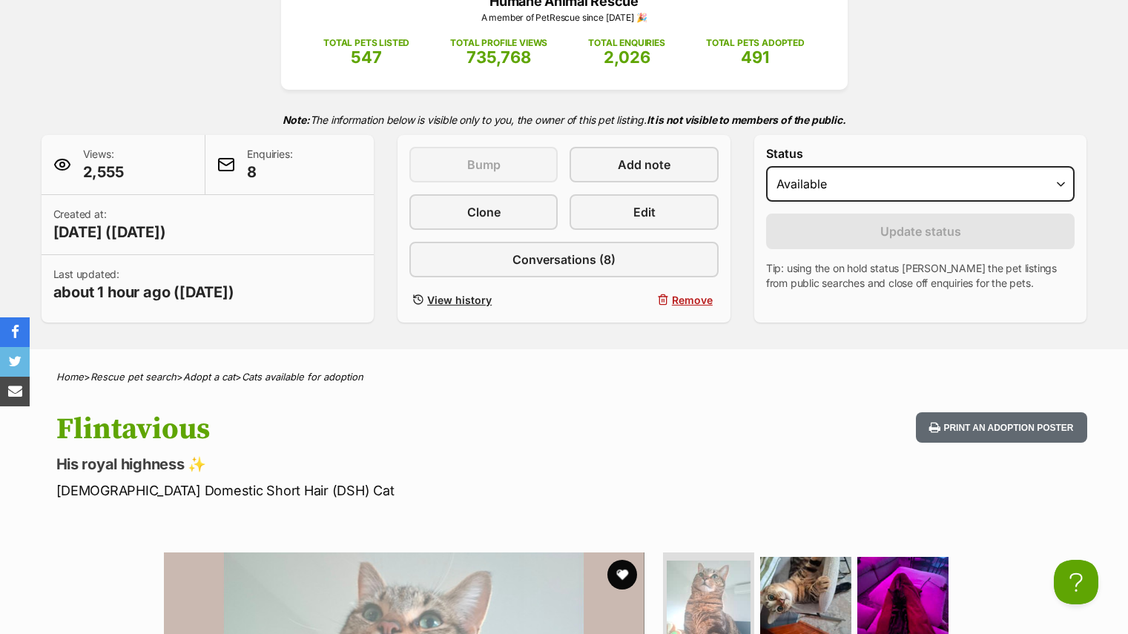
scroll to position [151, 0]
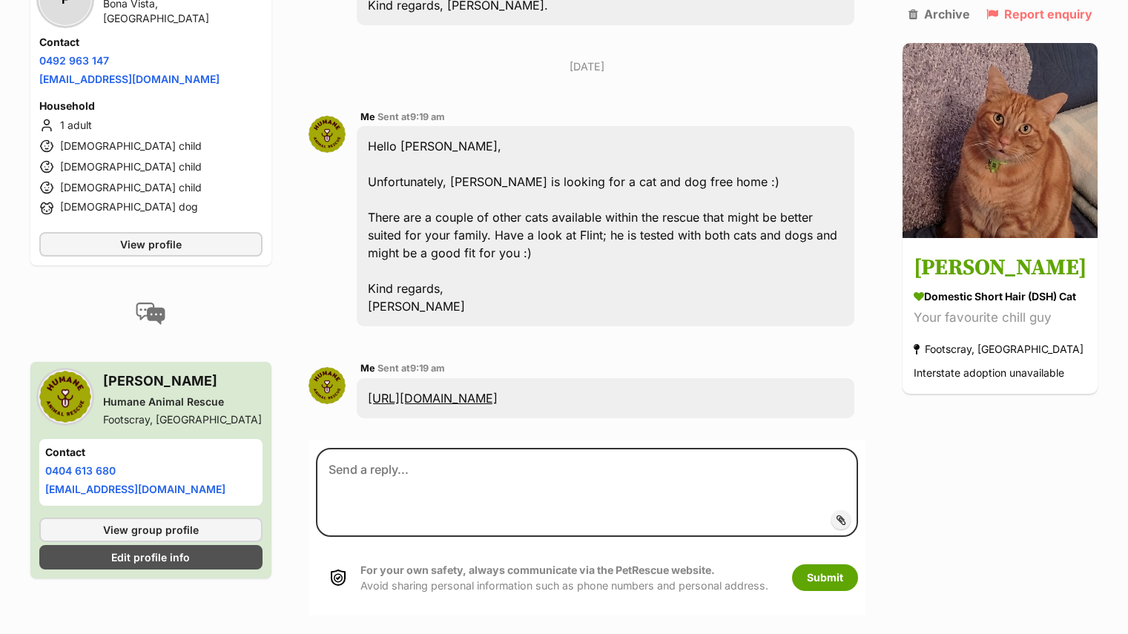
scroll to position [628, 0]
